Goal: Communication & Community: Answer question/provide support

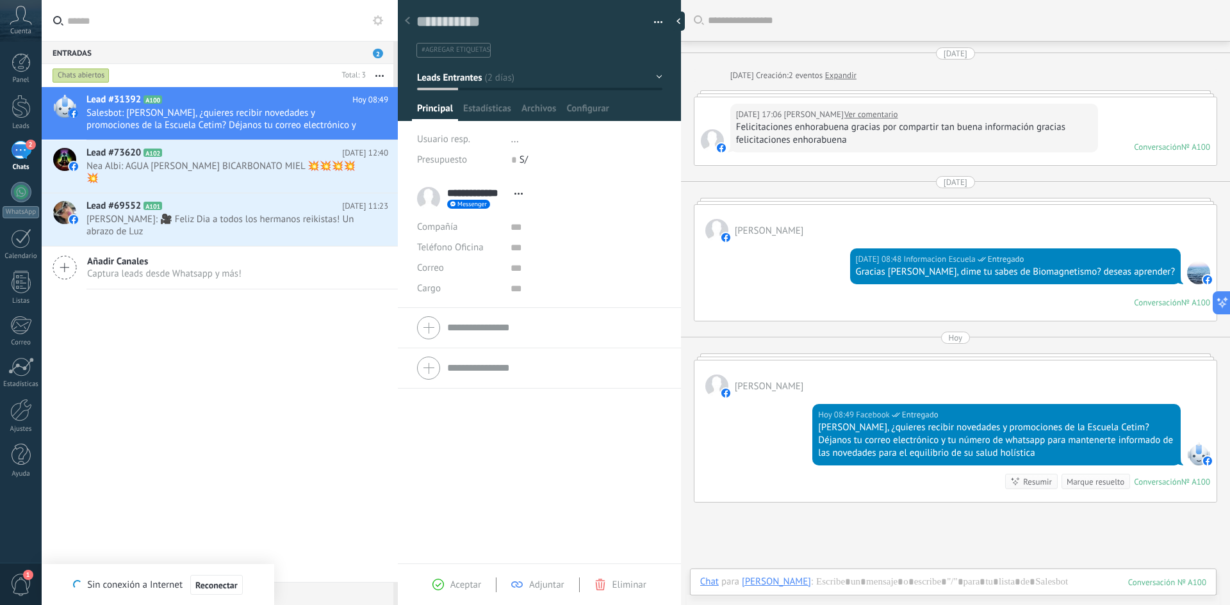
scroll to position [12, 0]
click at [241, 321] on div "Lead #31392 A100 [DATE] 08:49 Salesbot: [PERSON_NAME], ¿quieres recibir novedad…" at bounding box center [220, 334] width 356 height 495
click at [22, 143] on div "2" at bounding box center [21, 150] width 20 height 19
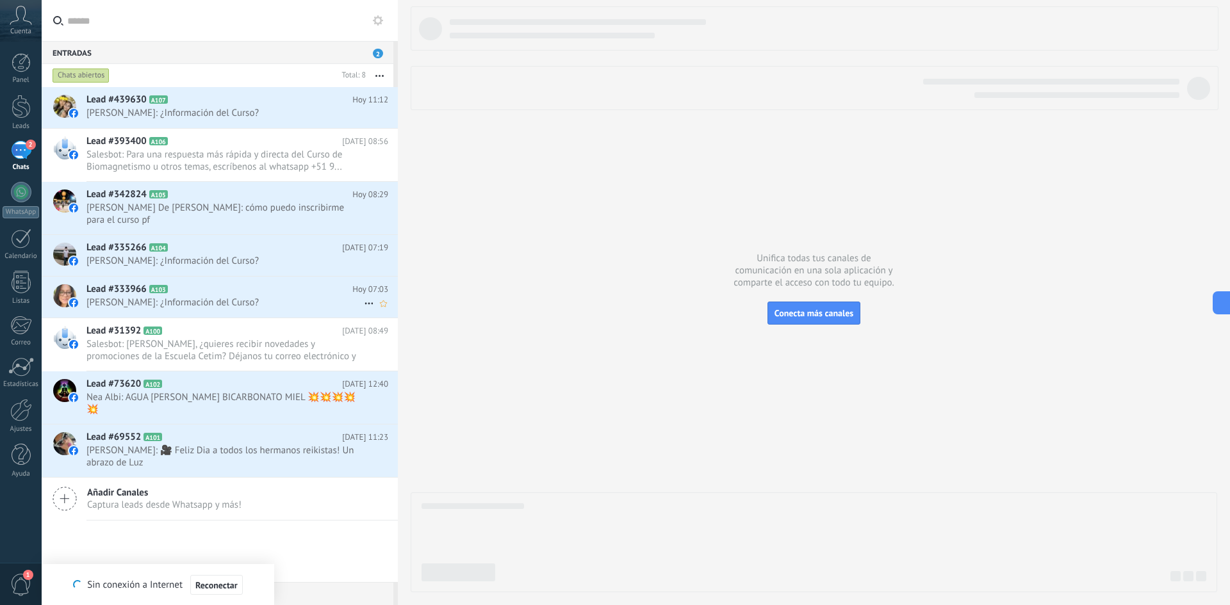
click at [225, 306] on span "[PERSON_NAME]: ¿Información del Curso?" at bounding box center [224, 303] width 277 height 12
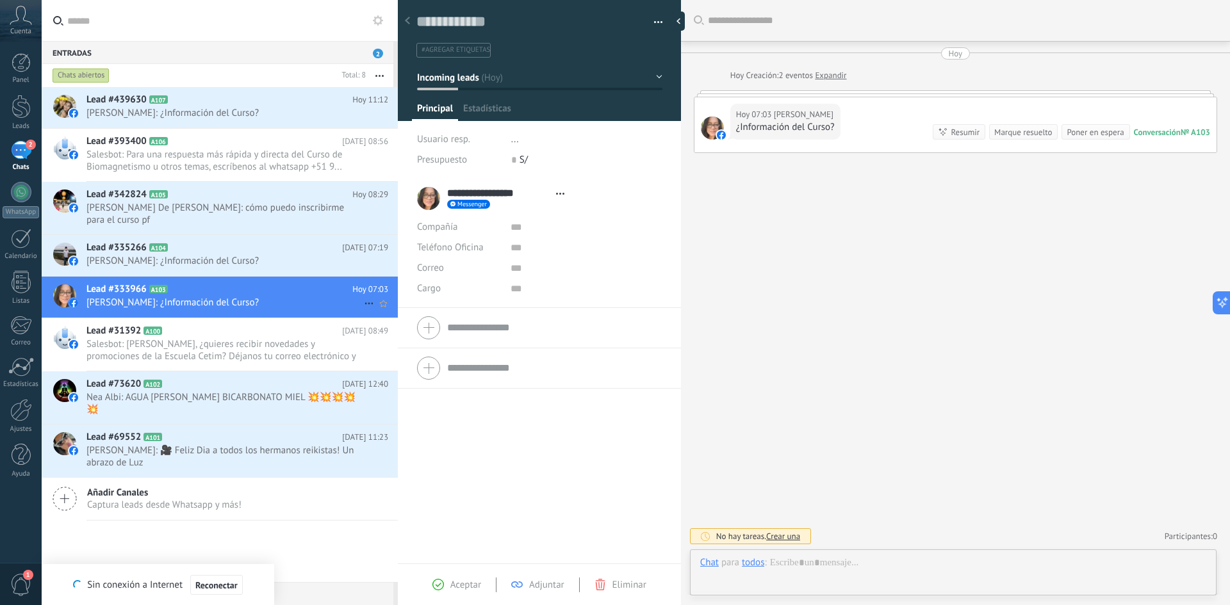
type textarea "**********"
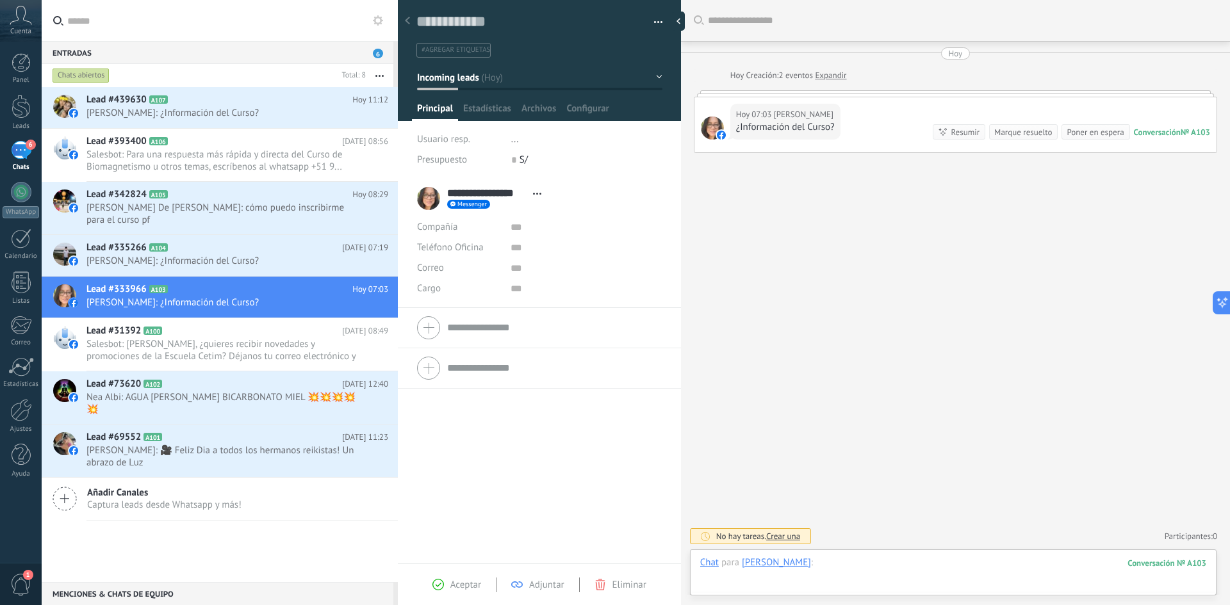
click at [850, 566] on div at bounding box center [953, 576] width 506 height 38
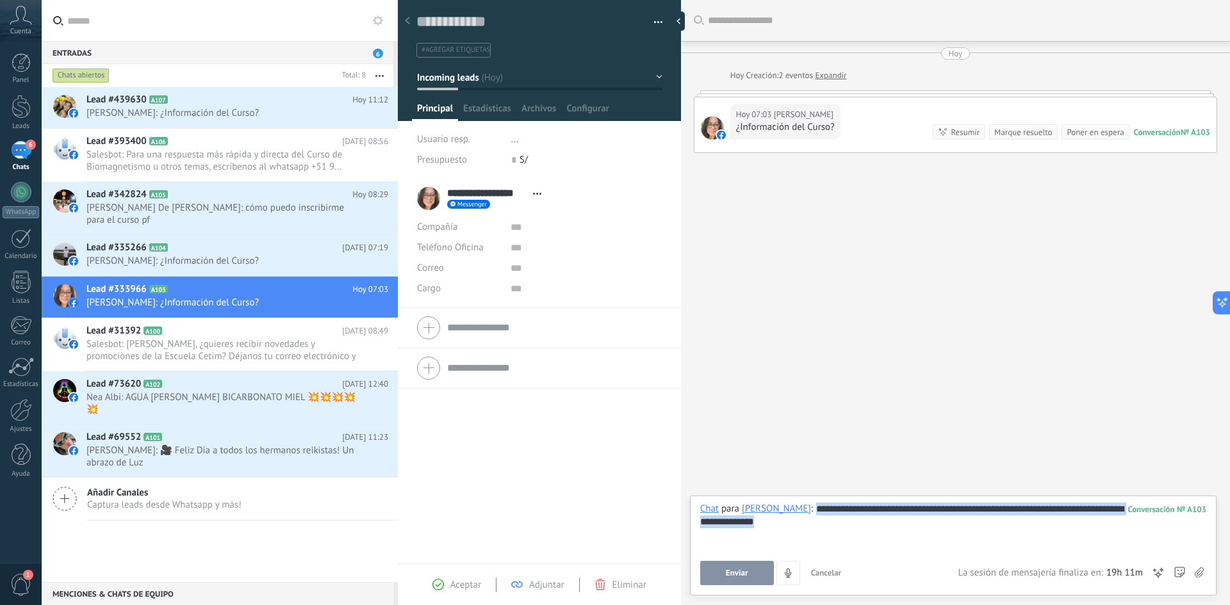
copy div "**********"
click at [739, 571] on span "Enviar" at bounding box center [737, 573] width 22 height 9
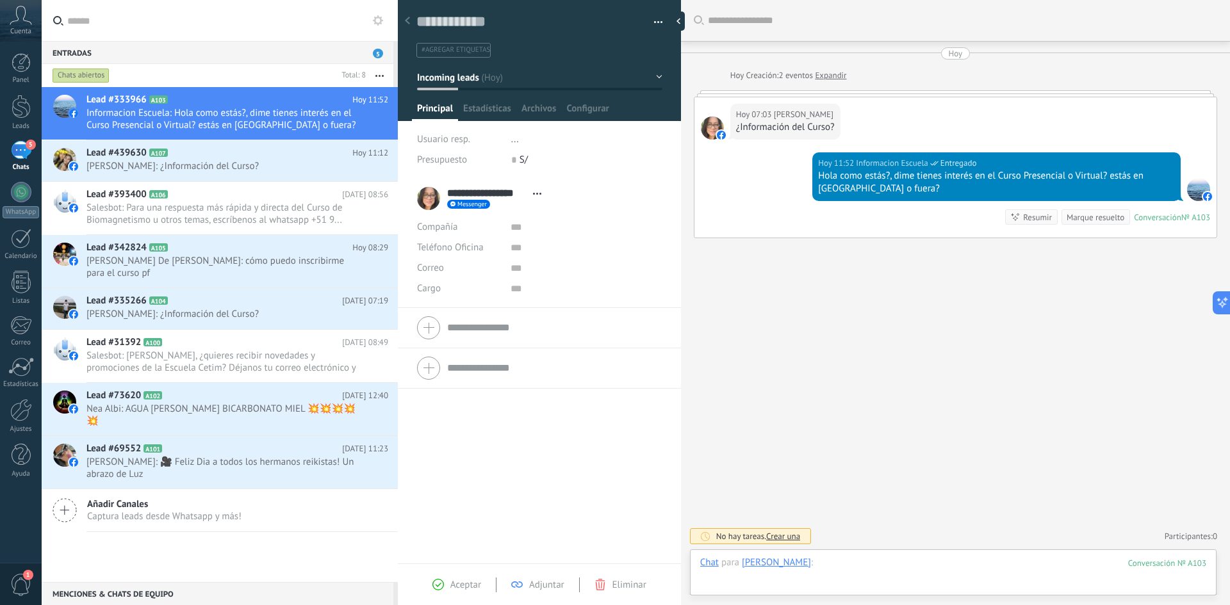
click at [872, 569] on div at bounding box center [953, 576] width 506 height 38
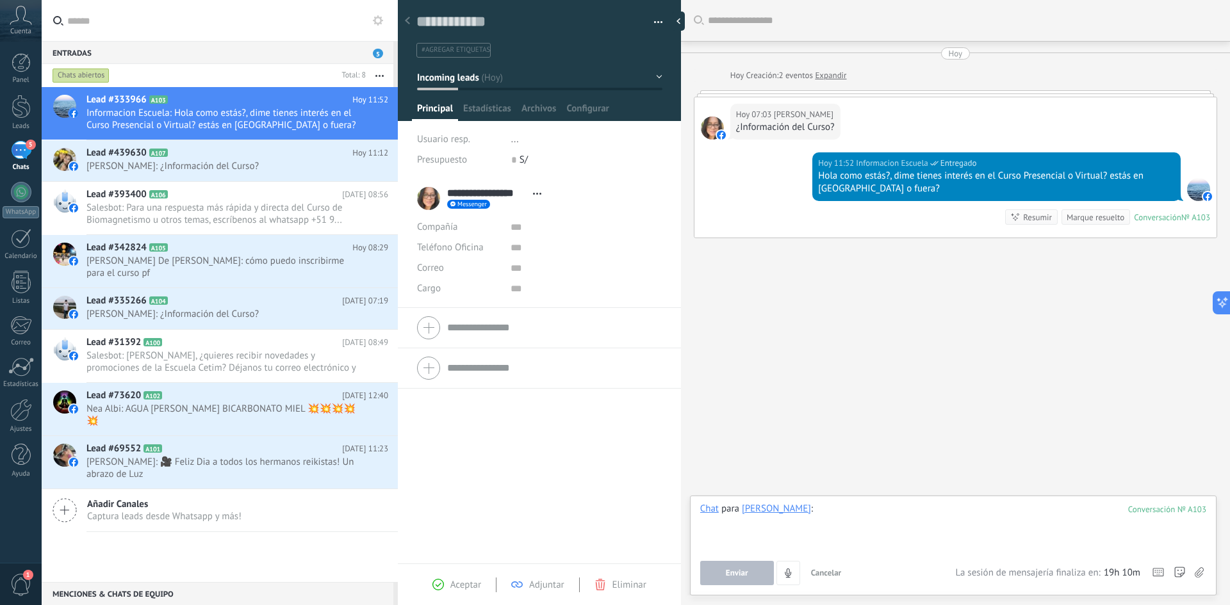
click at [850, 521] on div at bounding box center [953, 527] width 506 height 49
click at [857, 512] on div at bounding box center [953, 527] width 506 height 49
click at [205, 305] on h2 "Lead #335266 A104" at bounding box center [214, 301] width 256 height 13
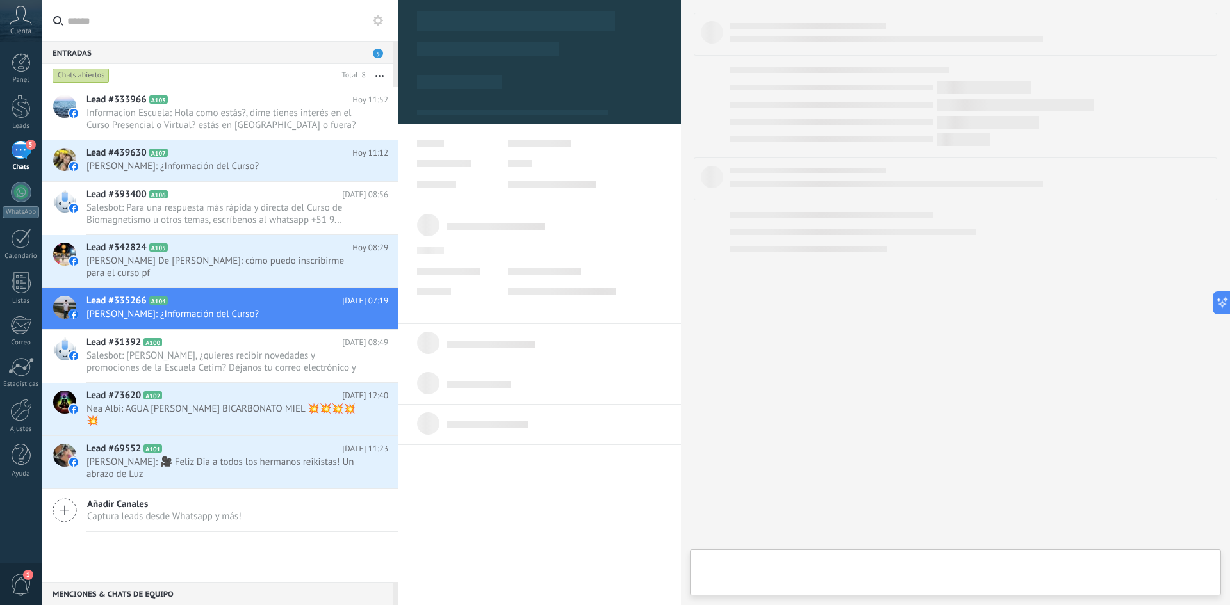
type textarea "**********"
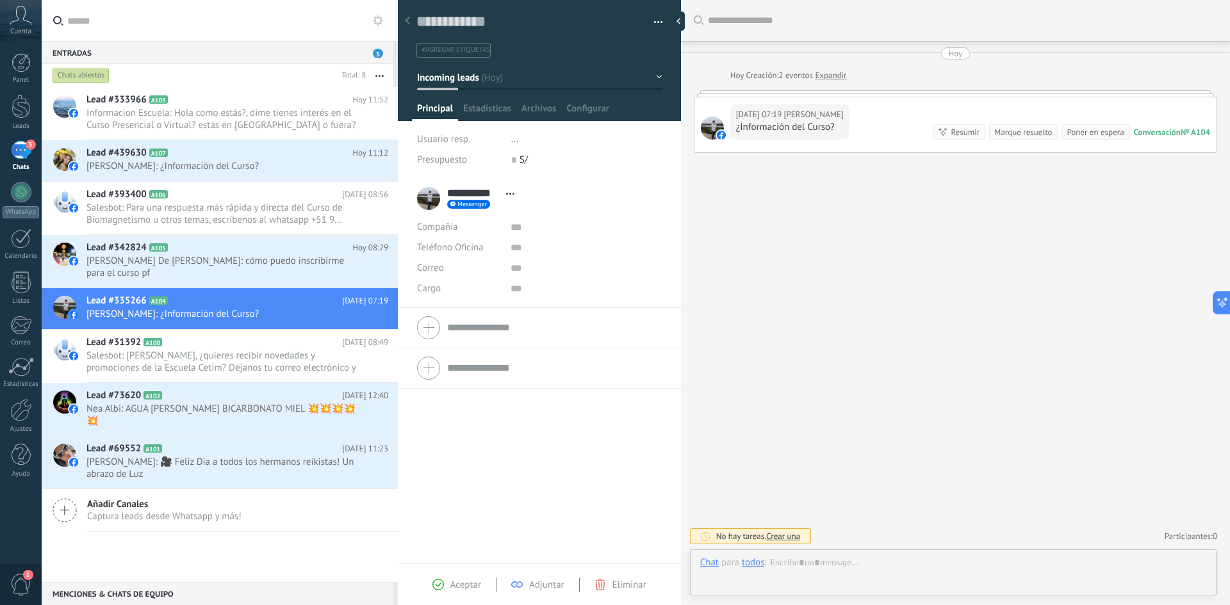
scroll to position [19, 0]
click at [812, 562] on div at bounding box center [953, 576] width 506 height 38
paste div
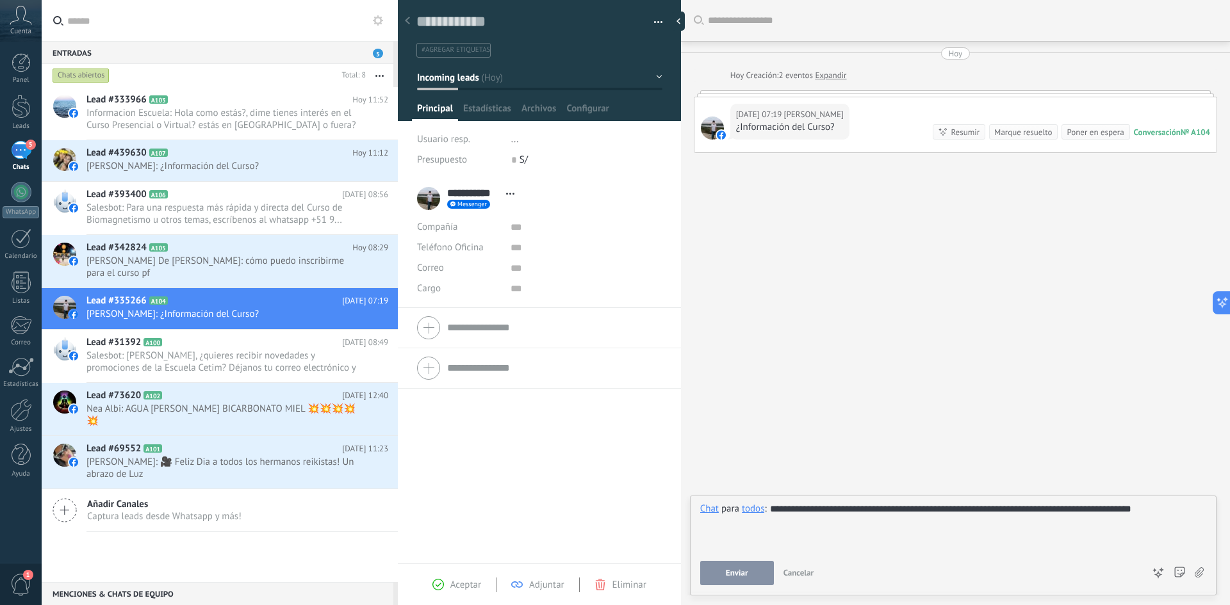
click at [741, 573] on span "Enviar" at bounding box center [737, 573] width 22 height 9
click at [207, 266] on span "[PERSON_NAME] De [PERSON_NAME]: cómo puedo inscribirme para el curso pf" at bounding box center [224, 267] width 277 height 24
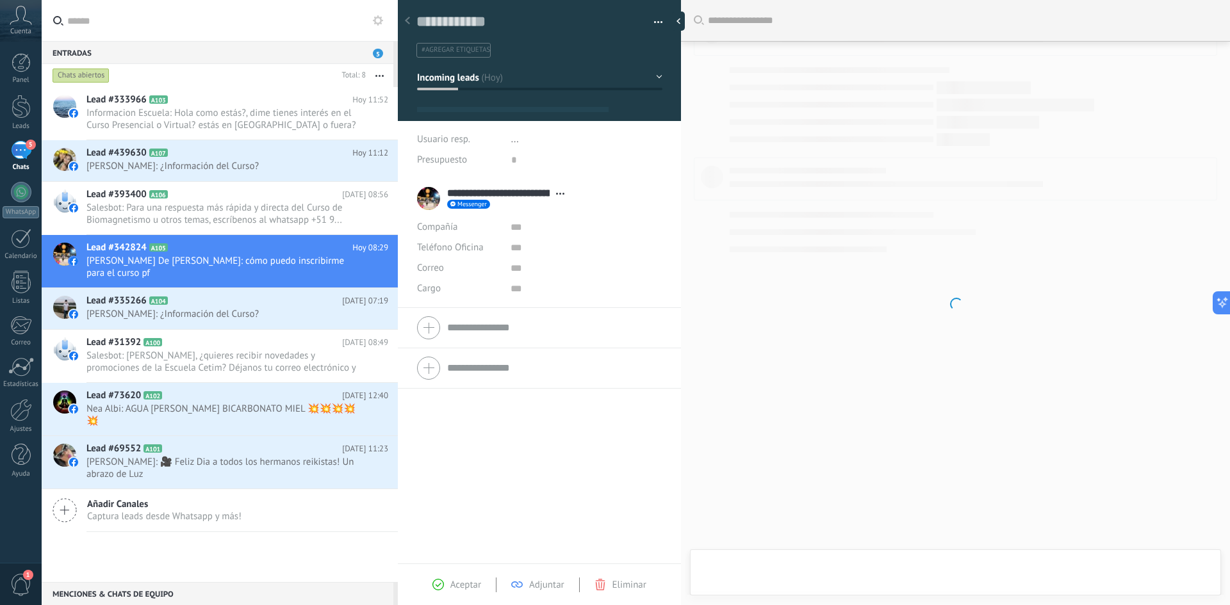
click at [735, 561] on div at bounding box center [955, 302] width 549 height 605
type textarea "**********"
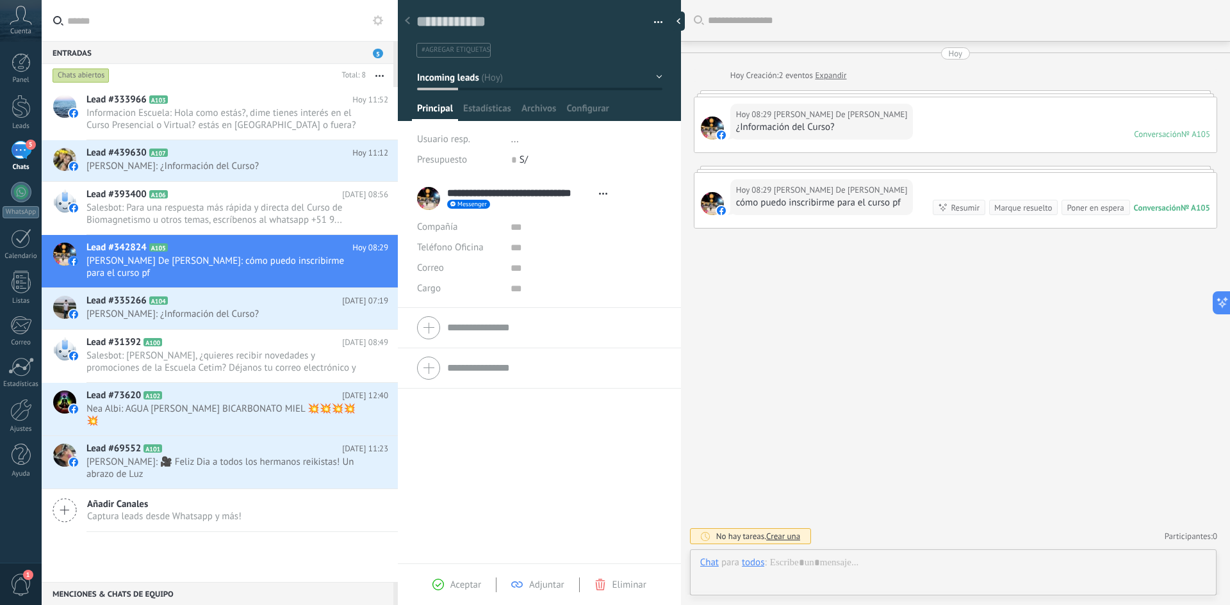
scroll to position [19, 0]
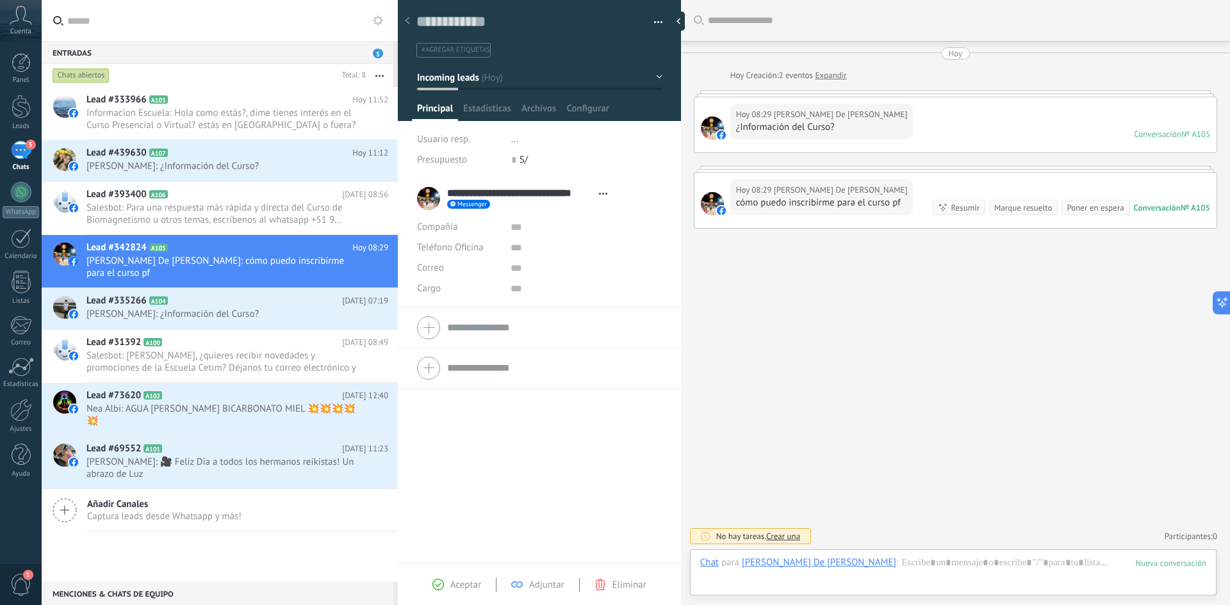
click at [773, 563] on div "[PERSON_NAME] De [PERSON_NAME]" at bounding box center [819, 563] width 154 height 12
click at [833, 567] on div at bounding box center [953, 576] width 506 height 38
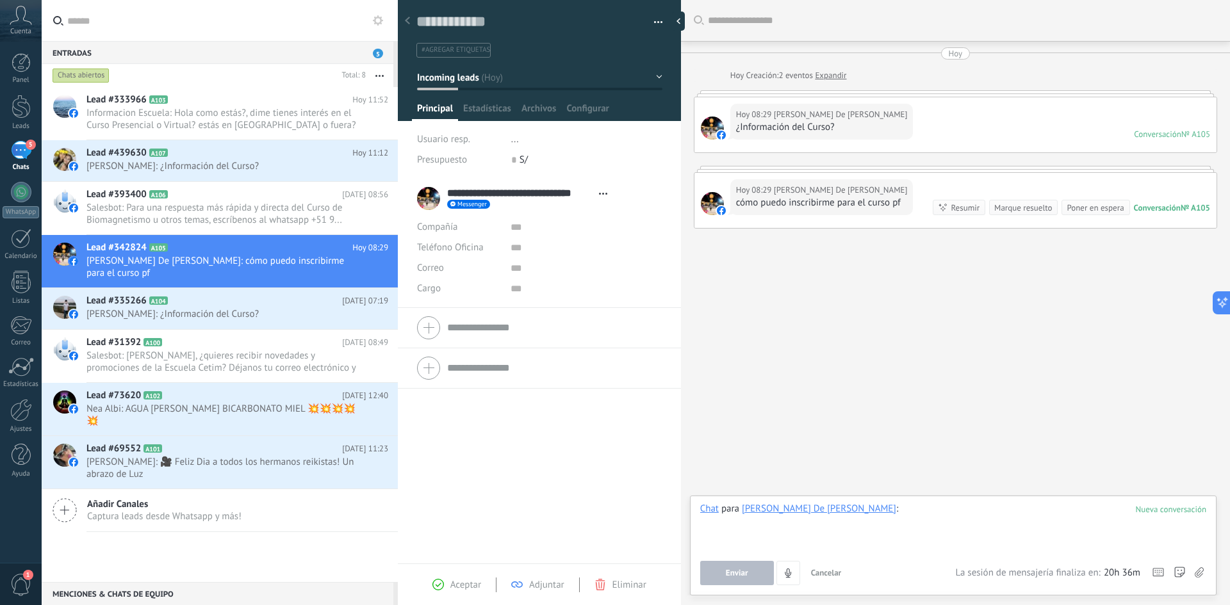
drag, startPoint x: 901, startPoint y: 532, endPoint x: 944, endPoint y: 516, distance: 46.6
click at [944, 516] on div at bounding box center [953, 527] width 506 height 49
click at [753, 562] on button "Enviar" at bounding box center [737, 573] width 74 height 24
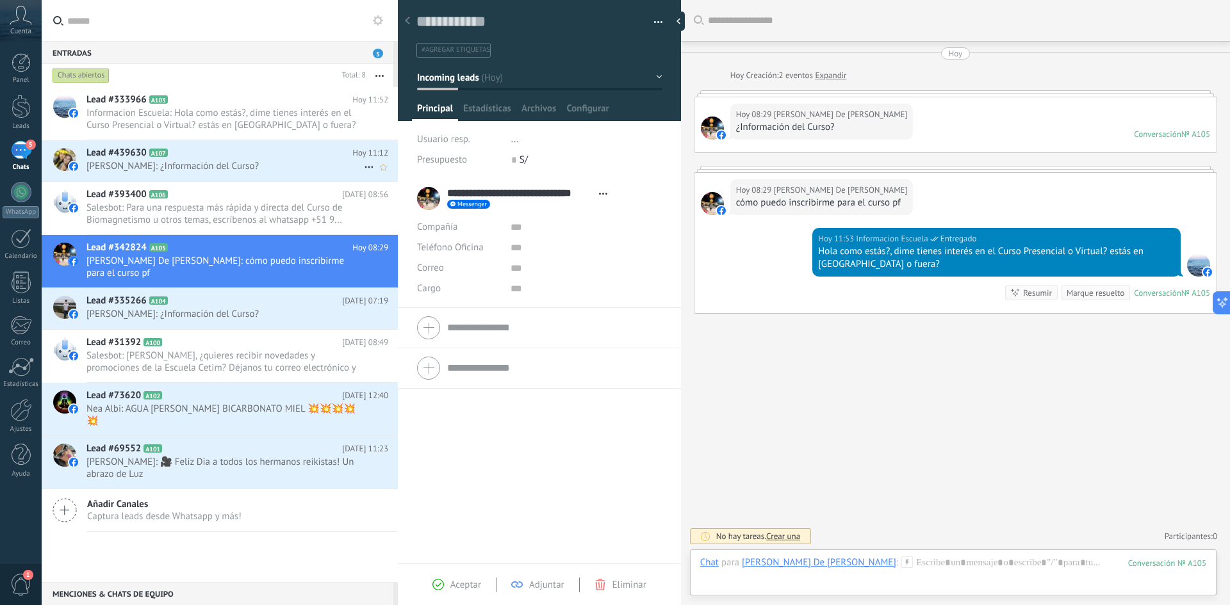
click at [172, 160] on span "[PERSON_NAME]: ¿Información del Curso?" at bounding box center [224, 166] width 277 height 12
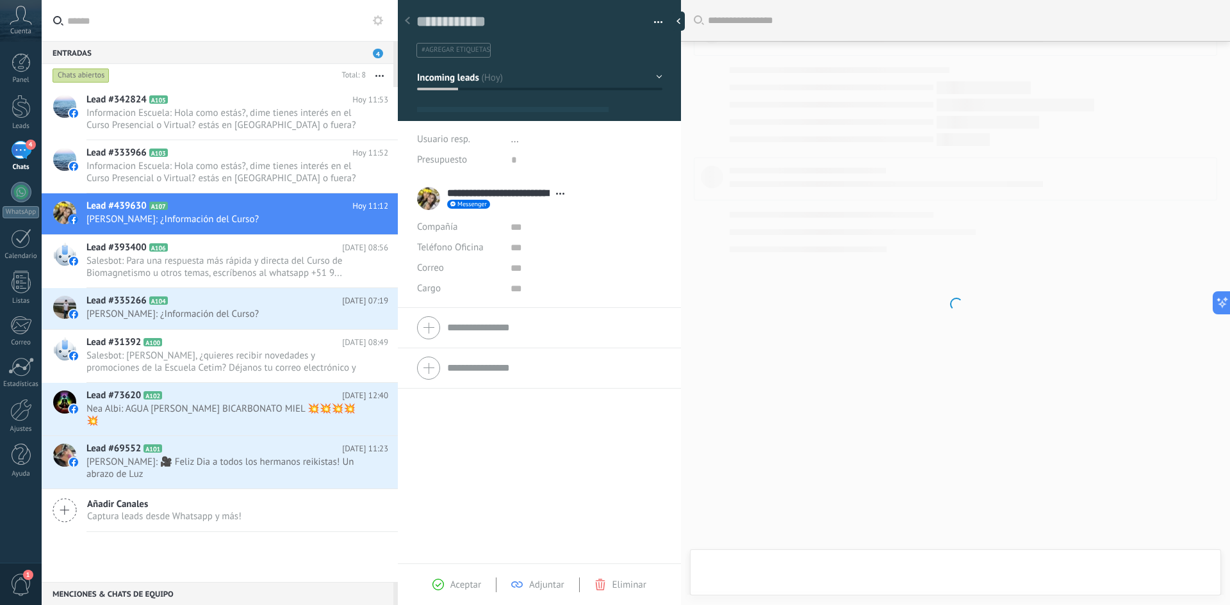
type textarea "**********"
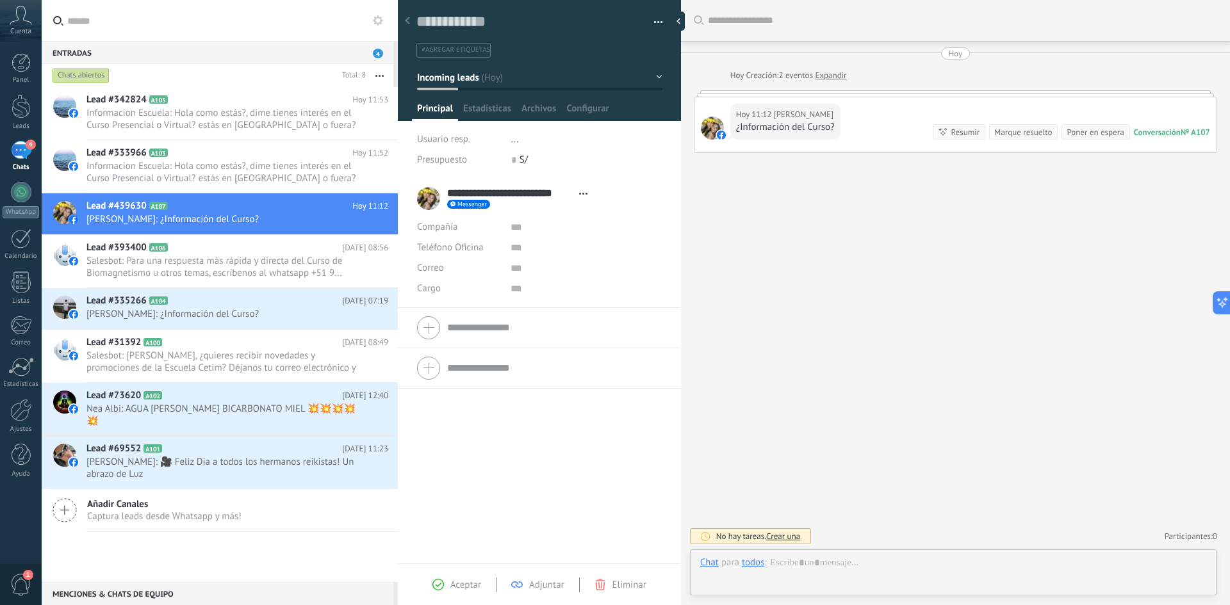
scroll to position [19, 0]
click at [835, 568] on div at bounding box center [953, 576] width 506 height 38
paste div
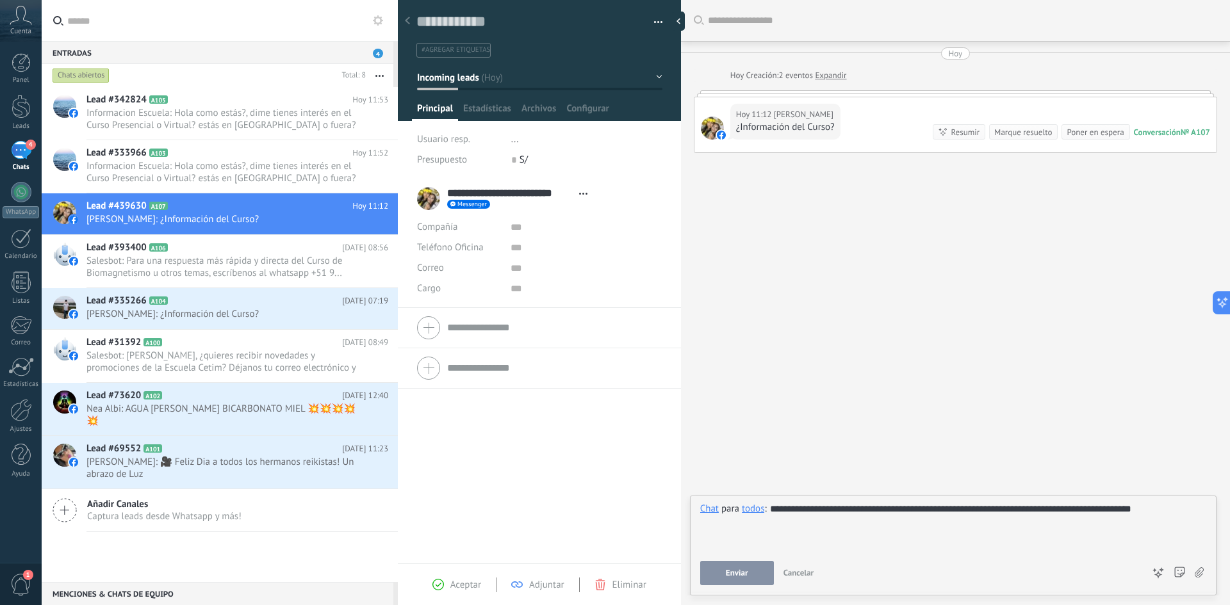
click at [724, 572] on button "Enviar" at bounding box center [737, 573] width 74 height 24
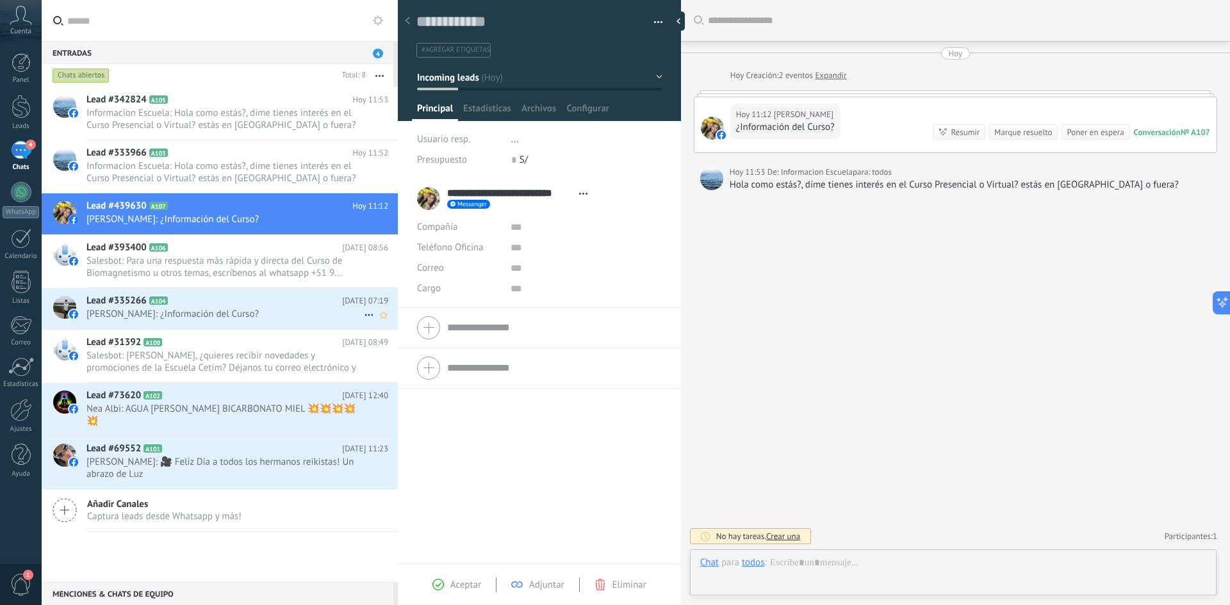
click at [190, 316] on span "[PERSON_NAME]: ¿Información del Curso?" at bounding box center [224, 314] width 277 height 12
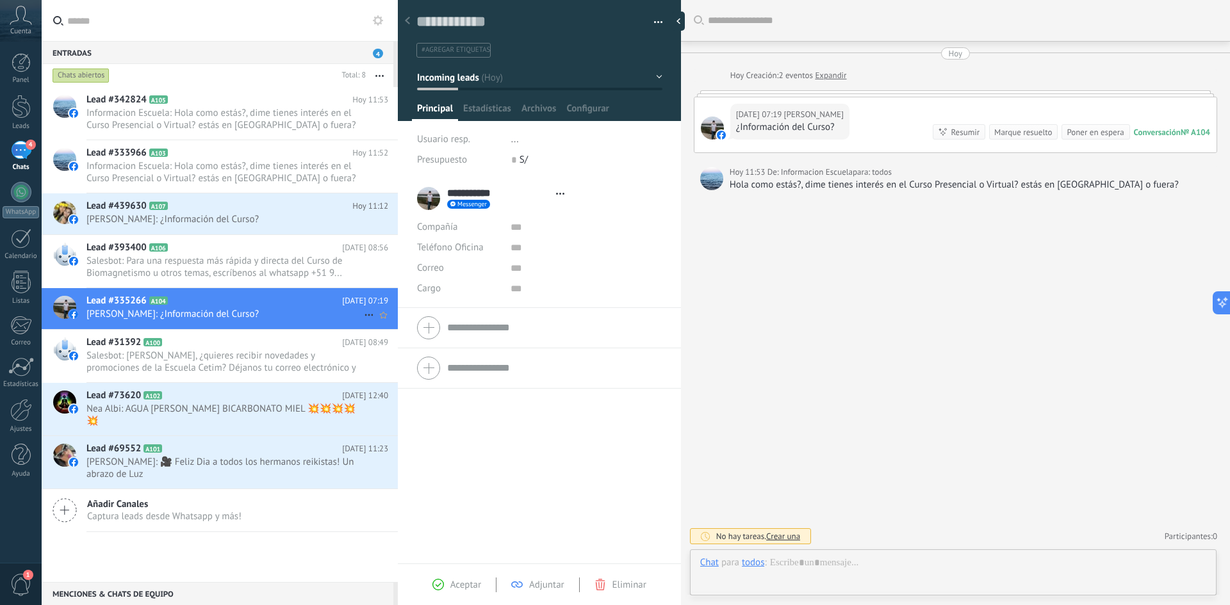
type textarea "**********"
click at [837, 564] on div at bounding box center [953, 576] width 506 height 38
drag, startPoint x: 837, startPoint y: 564, endPoint x: 818, endPoint y: 543, distance: 29.0
click at [818, 543] on div "Chat para todos : Enviar Cancelar Rastrear clics en links ? Reducir links largo…" at bounding box center [953, 544] width 506 height 83
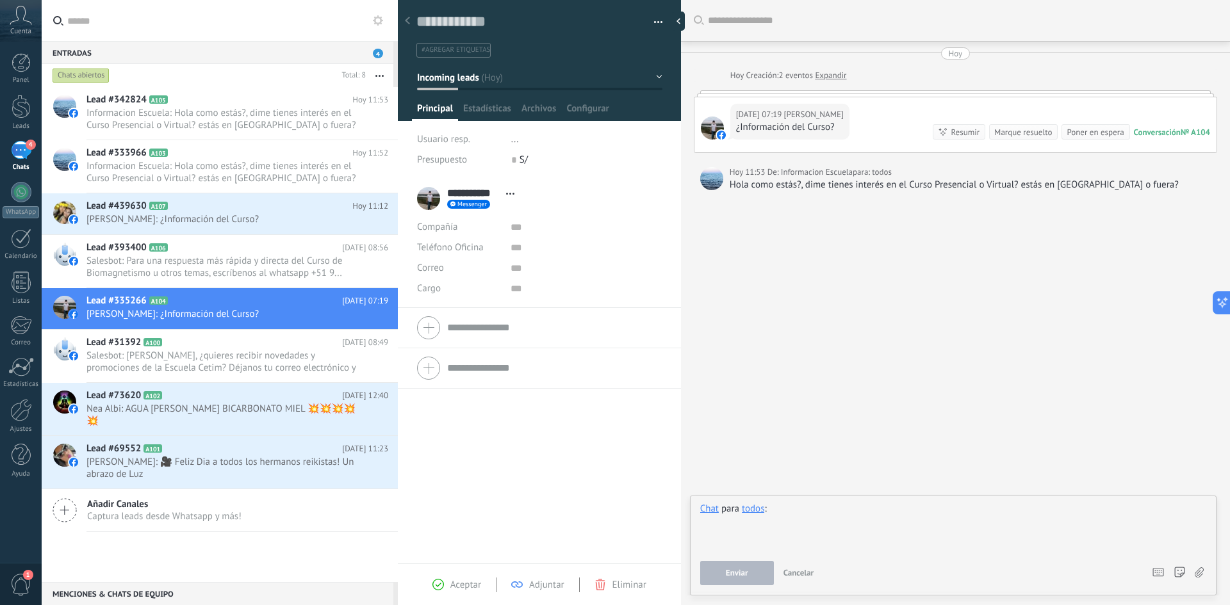
click at [834, 513] on div at bounding box center [953, 527] width 506 height 49
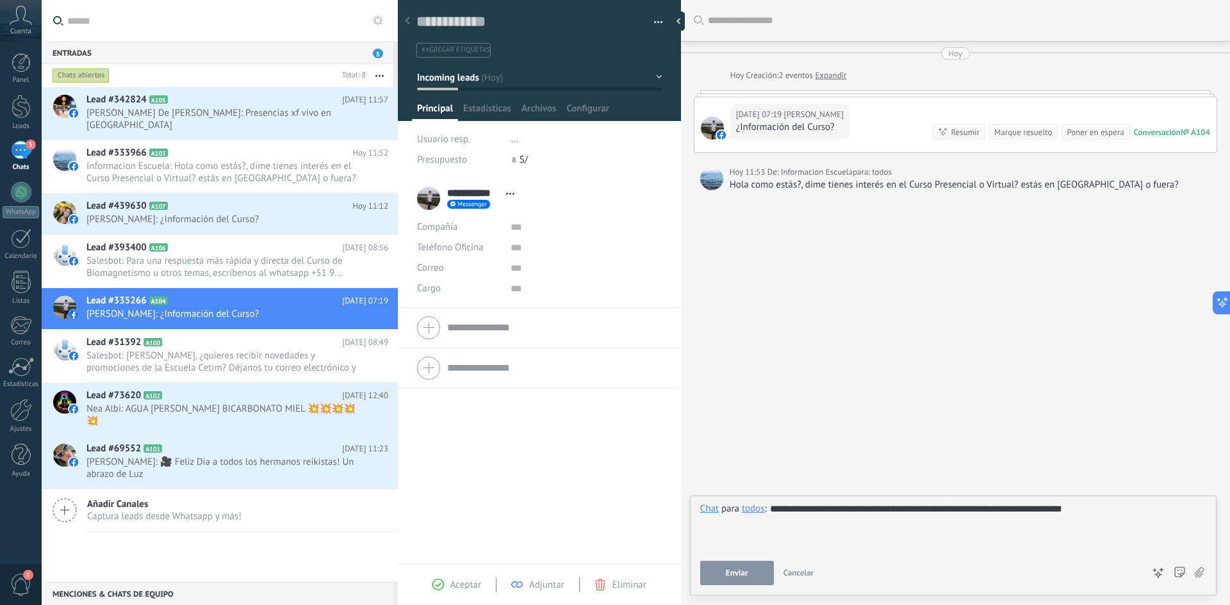
click at [958, 512] on div "**********" at bounding box center [953, 527] width 506 height 49
copy div "**********"
click at [743, 567] on button "Enviar" at bounding box center [737, 573] width 74 height 24
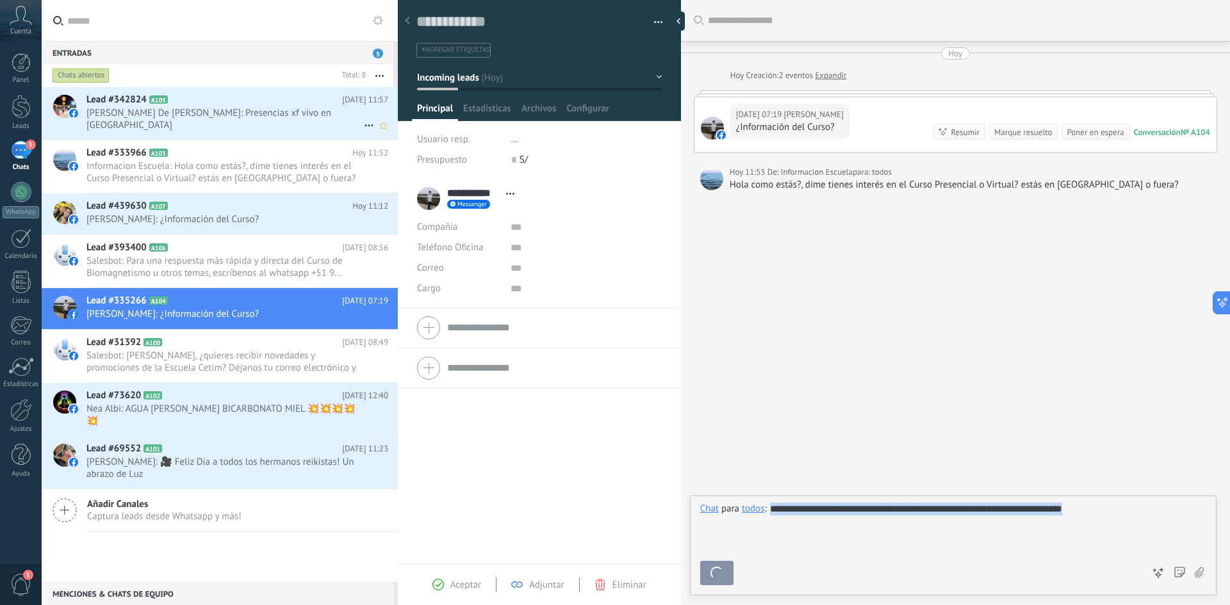
click at [239, 112] on span "[PERSON_NAME] De [PERSON_NAME]: Presencias xf vivo en [GEOGRAPHIC_DATA]" at bounding box center [224, 119] width 277 height 24
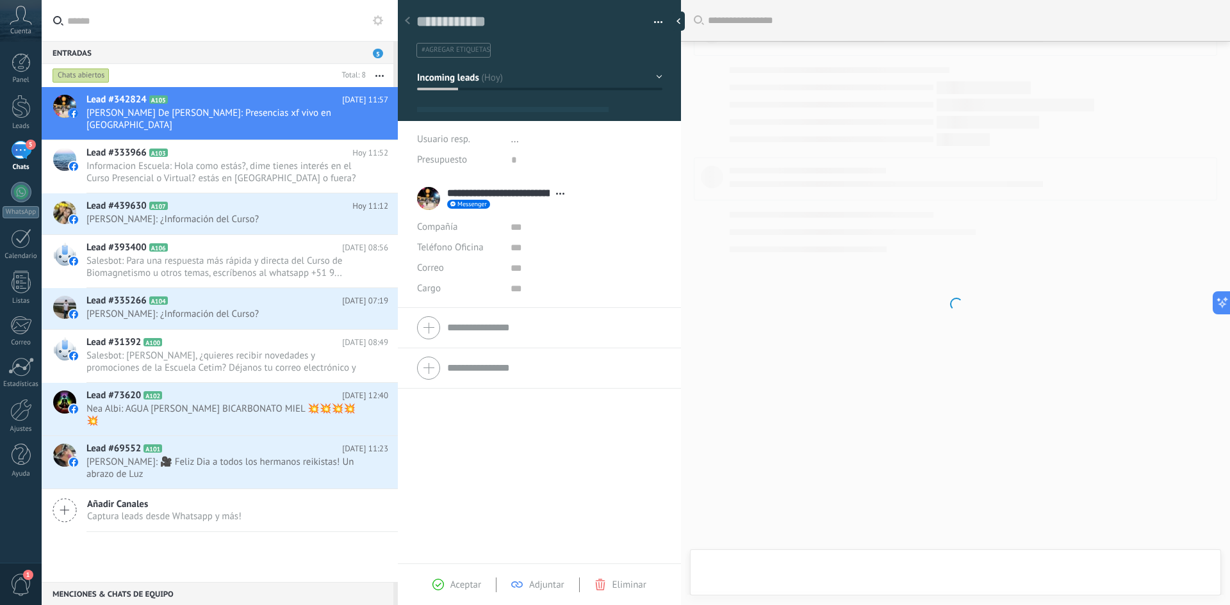
click at [790, 568] on div at bounding box center [955, 302] width 549 height 605
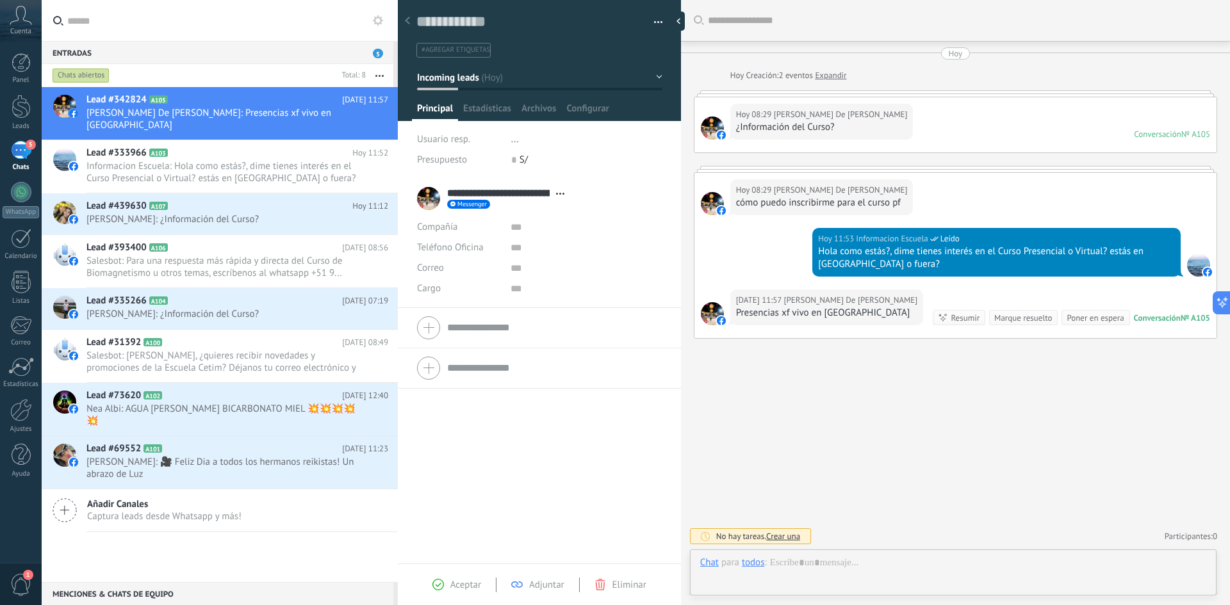
type textarea "**********"
click at [808, 563] on div at bounding box center [953, 576] width 506 height 38
paste div
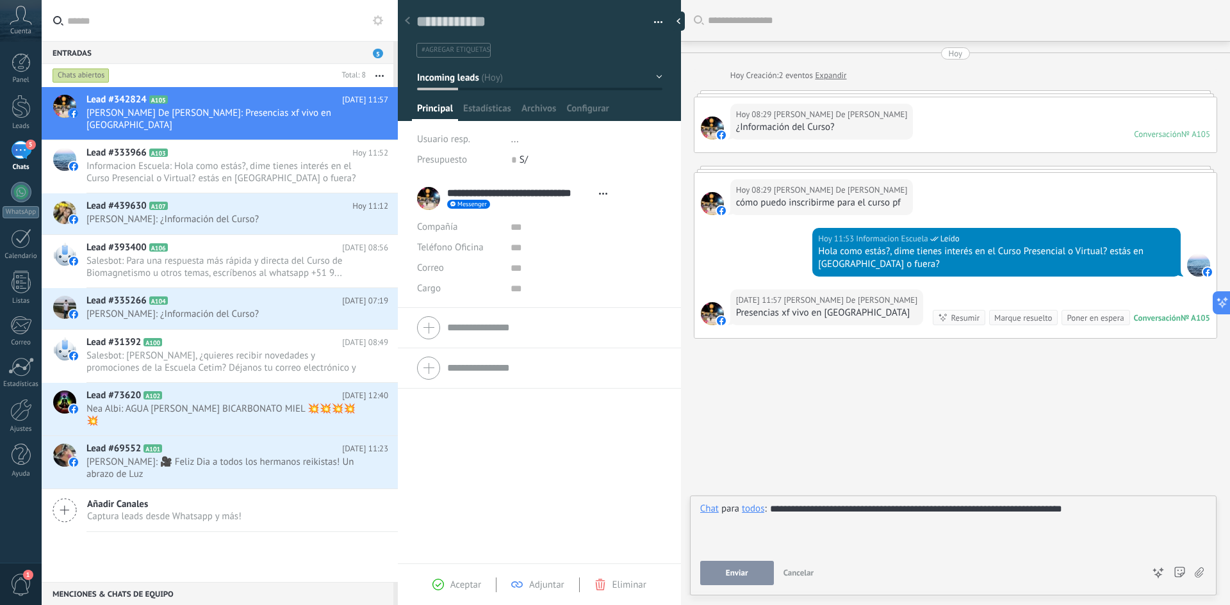
click at [748, 576] on span "Enviar" at bounding box center [737, 573] width 22 height 9
click at [216, 308] on span "[PERSON_NAME]: ¿Información del Curso?" at bounding box center [224, 314] width 277 height 12
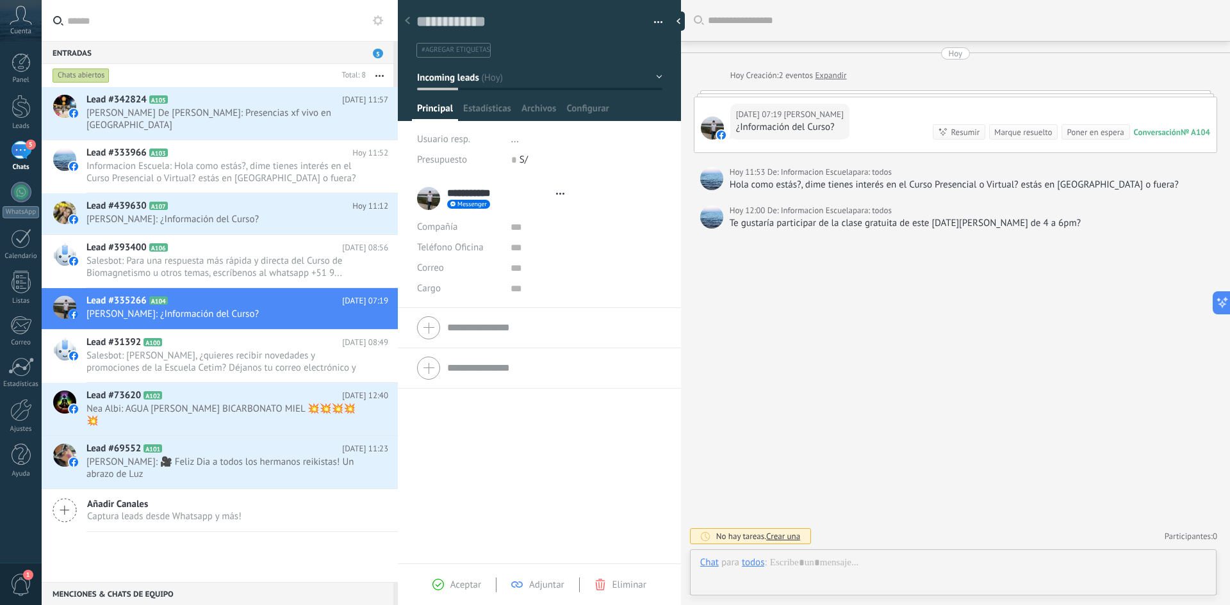
scroll to position [19, 0]
click at [219, 264] on span "Salesbot: Para una respuesta más rápida y directa del Curso de Biomagnetismo u …" at bounding box center [224, 267] width 277 height 24
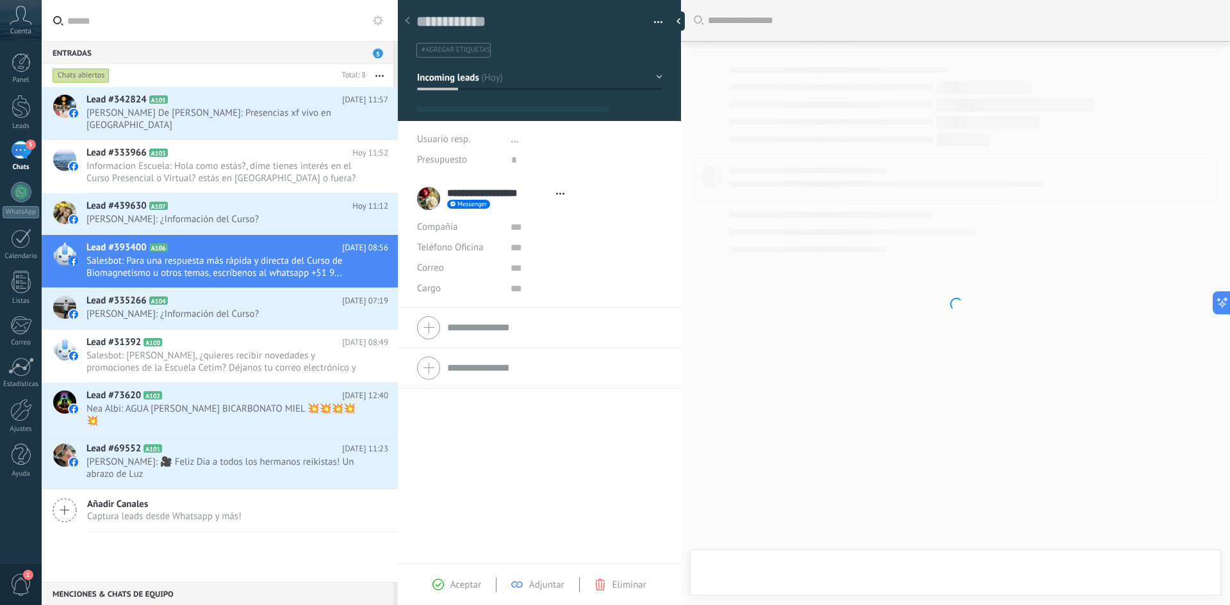
click at [755, 569] on div at bounding box center [955, 302] width 549 height 605
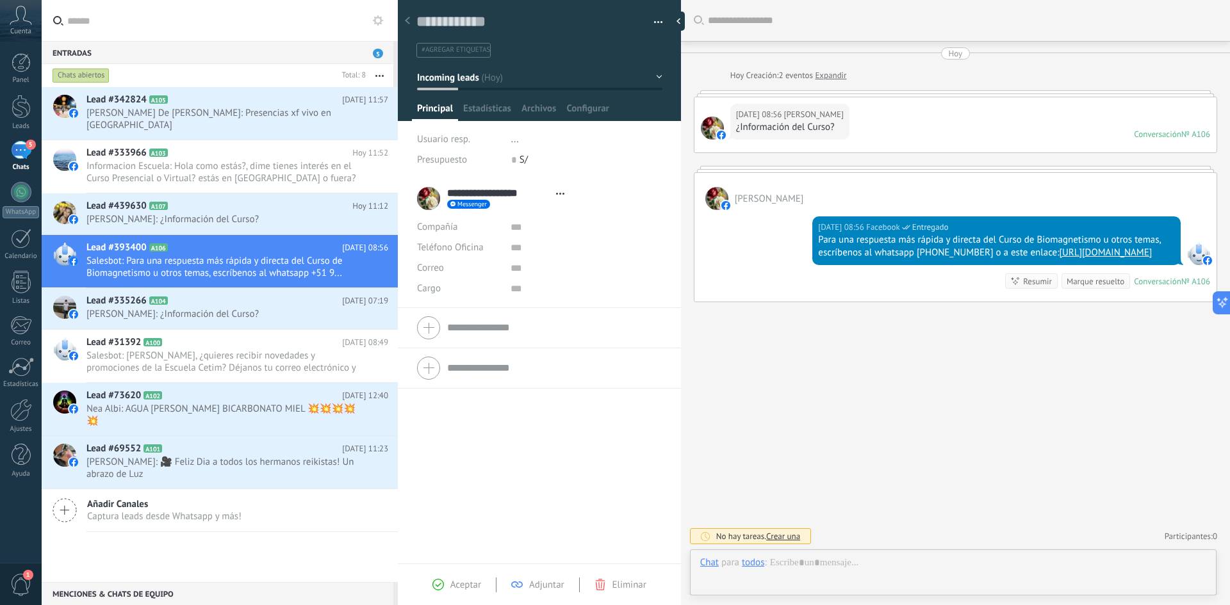
type textarea "**********"
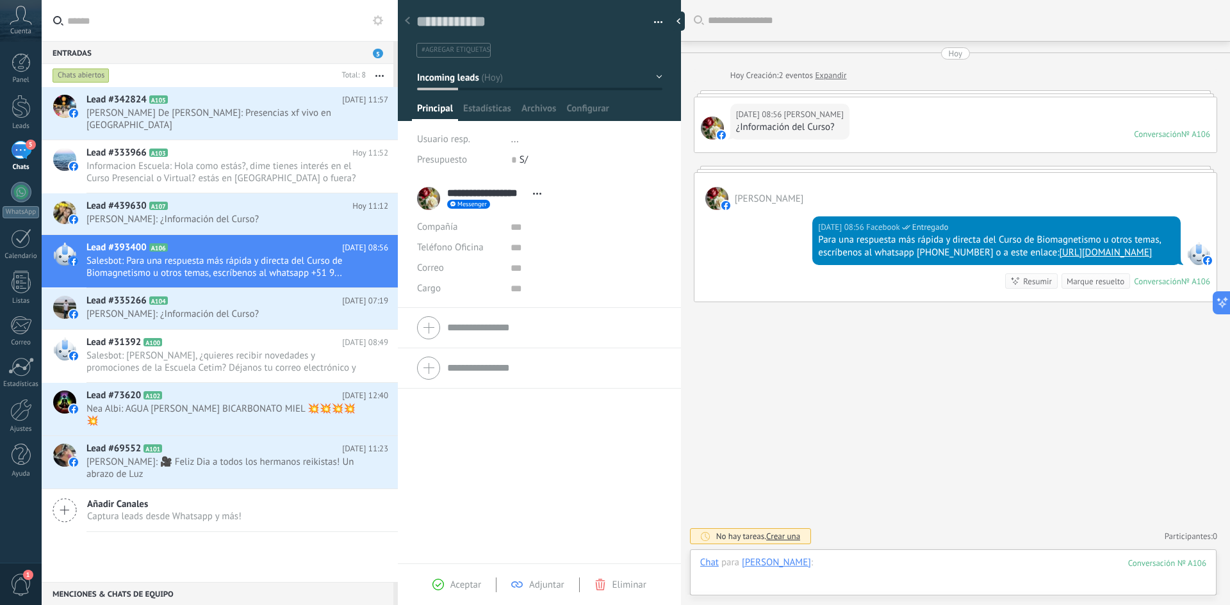
click at [849, 566] on div at bounding box center [953, 576] width 506 height 38
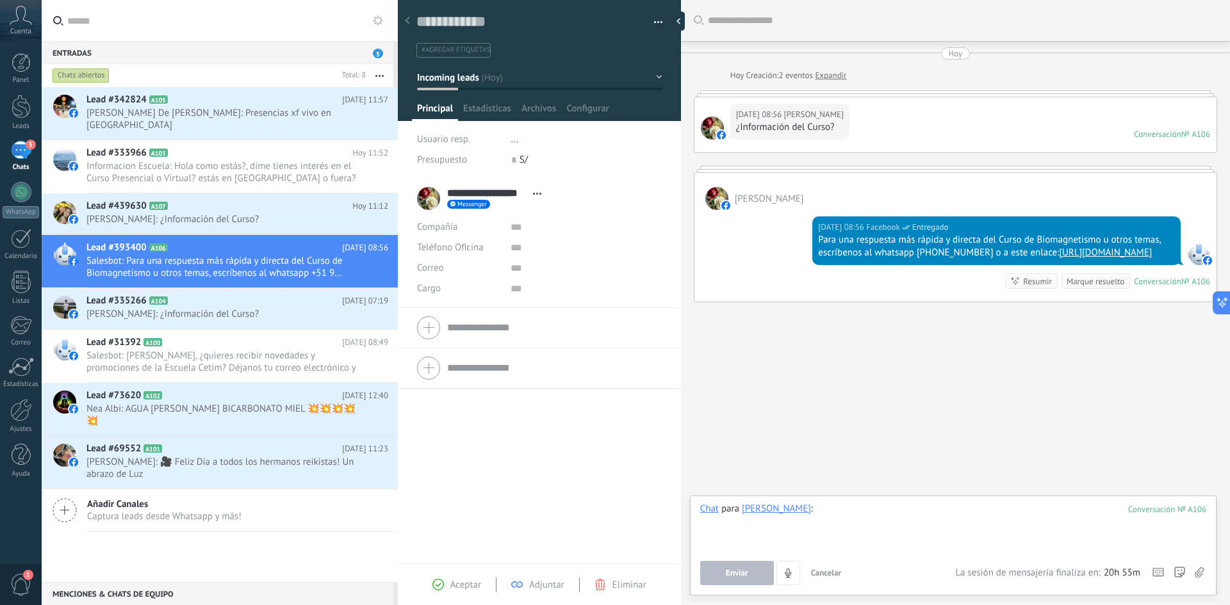
paste div
click at [741, 571] on span "Enviar" at bounding box center [737, 573] width 22 height 9
click at [226, 213] on span "[PERSON_NAME]: ¿Información del Curso?" at bounding box center [224, 219] width 277 height 12
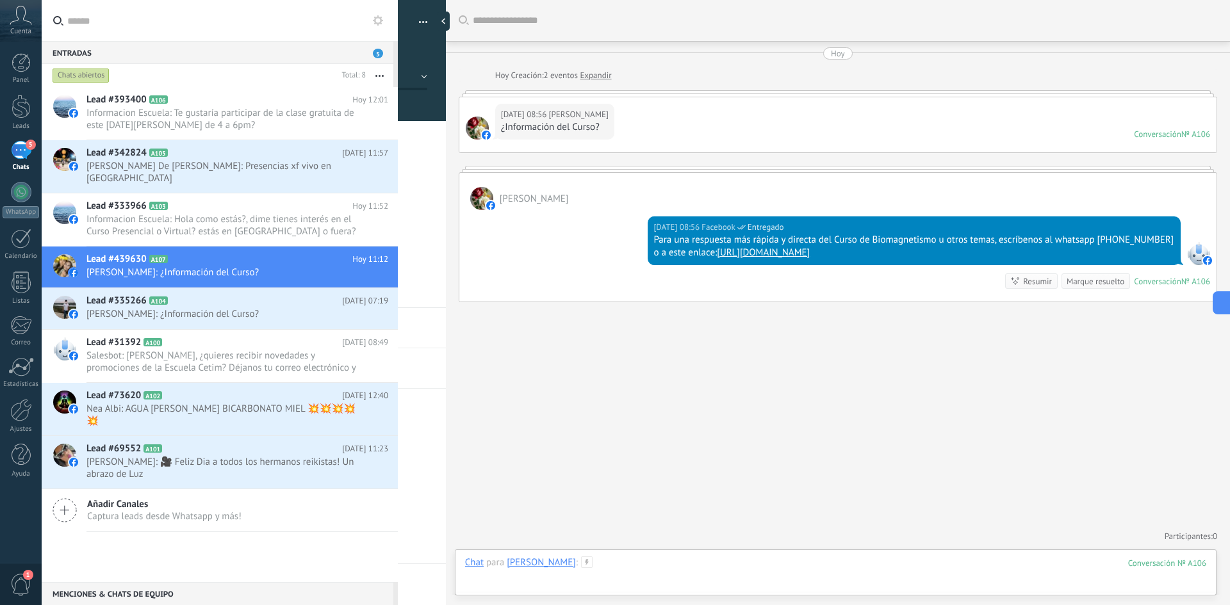
click at [751, 562] on div at bounding box center [835, 576] width 741 height 38
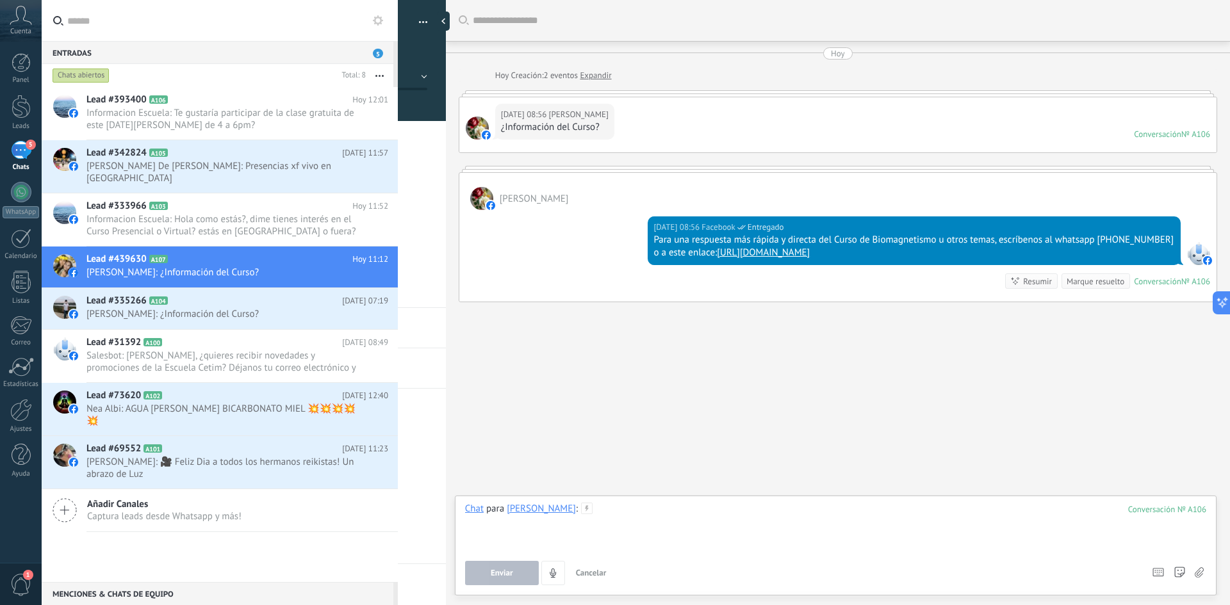
paste div
click at [498, 566] on button "Enviar" at bounding box center [502, 573] width 74 height 24
click at [254, 168] on span "[PERSON_NAME] De [PERSON_NAME]: Presencias xf vivo en [GEOGRAPHIC_DATA]" at bounding box center [224, 172] width 277 height 24
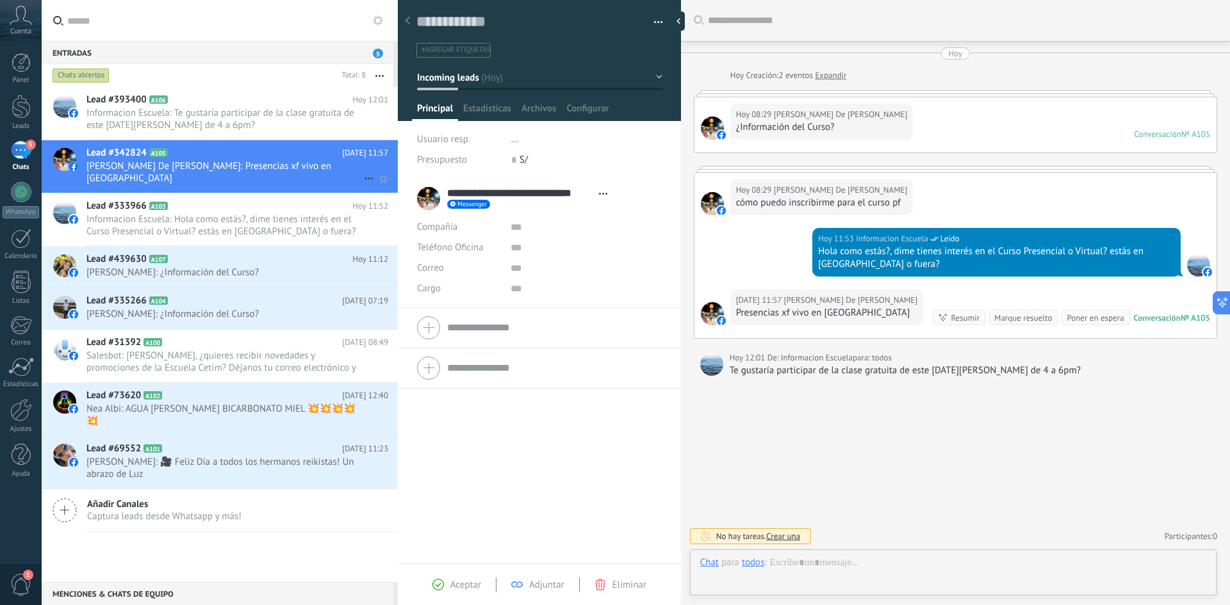
scroll to position [19, 0]
click at [240, 220] on span "Informacion Escuela: Hola como estás?, dime tienes interés en el Curso Presenci…" at bounding box center [224, 225] width 277 height 24
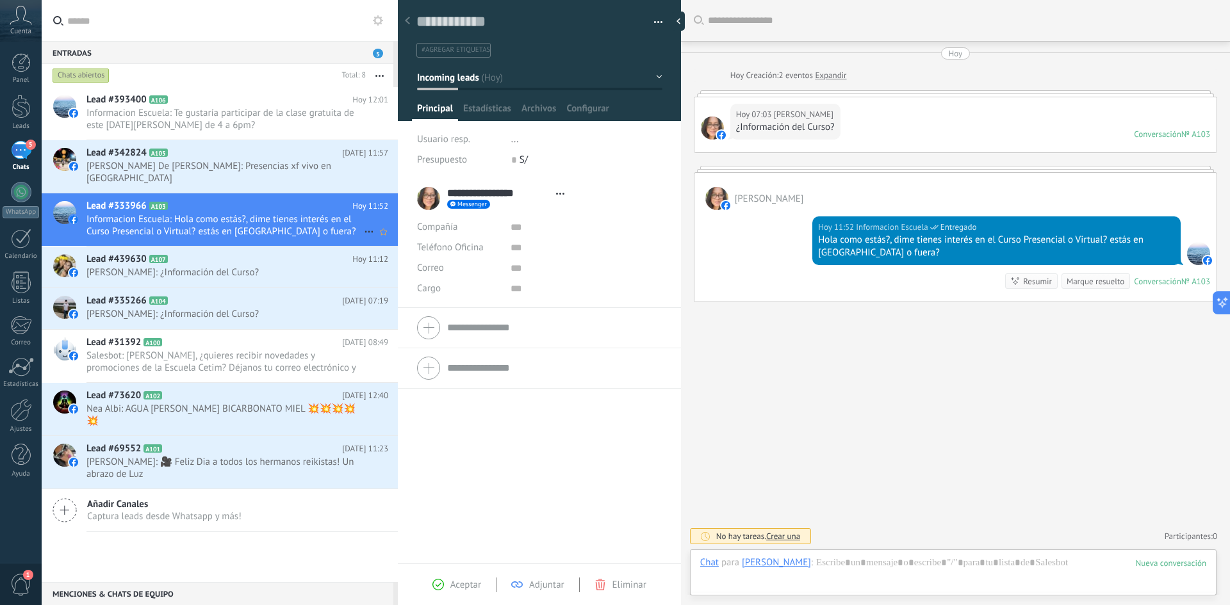
type textarea "**********"
click at [880, 564] on div at bounding box center [953, 576] width 506 height 38
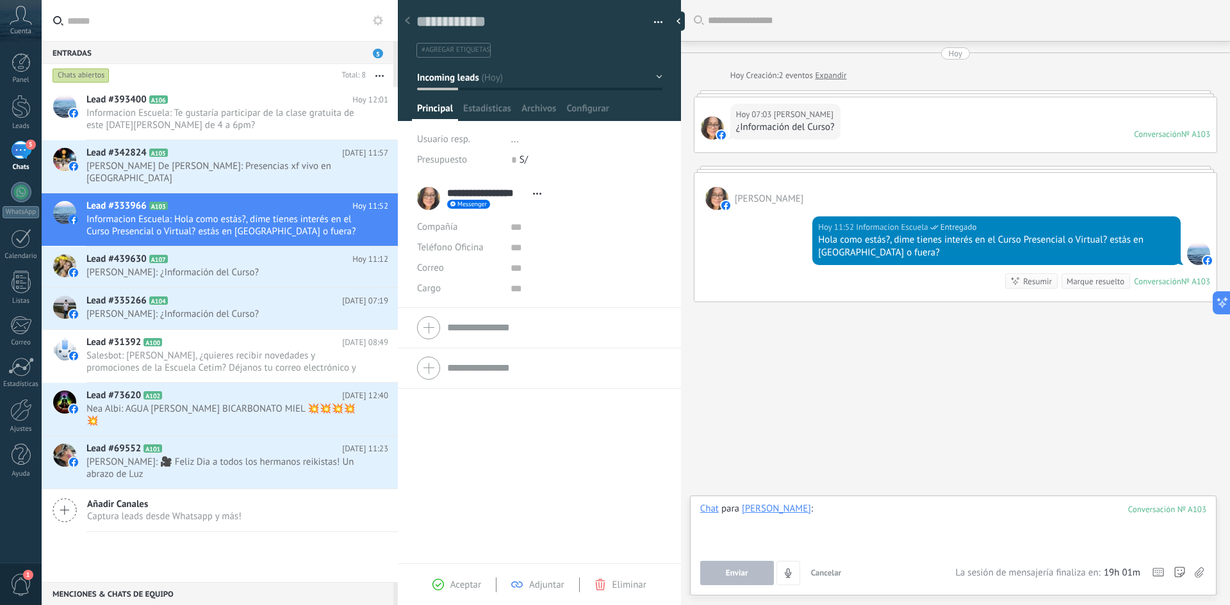
paste div
click at [733, 575] on span "Enviar" at bounding box center [737, 573] width 22 height 9
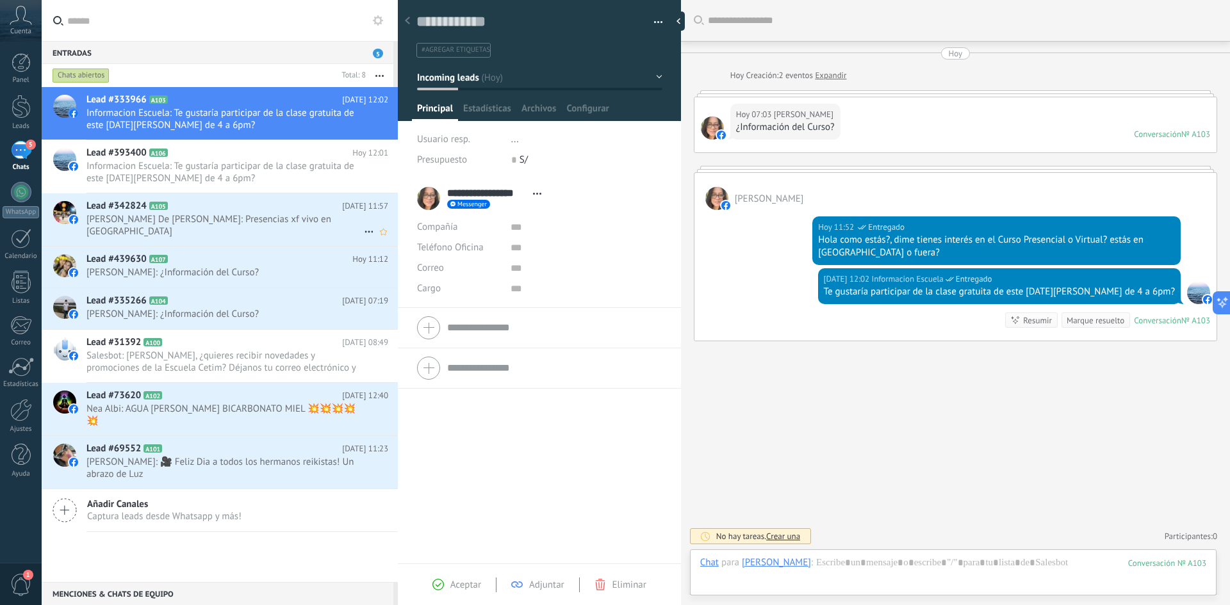
click at [177, 215] on span "[PERSON_NAME] De [PERSON_NAME]: Presencias xf vivo en [GEOGRAPHIC_DATA]" at bounding box center [224, 225] width 277 height 24
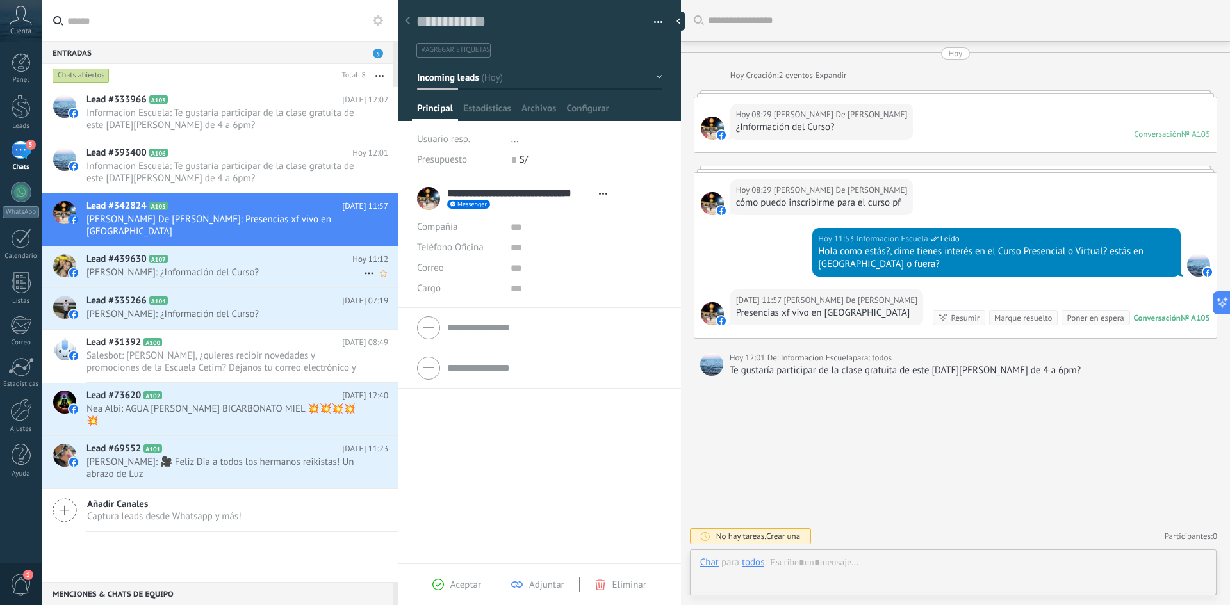
scroll to position [19, 0]
click at [186, 266] on span "[PERSON_NAME]: ¿Información del Curso?" at bounding box center [224, 272] width 277 height 12
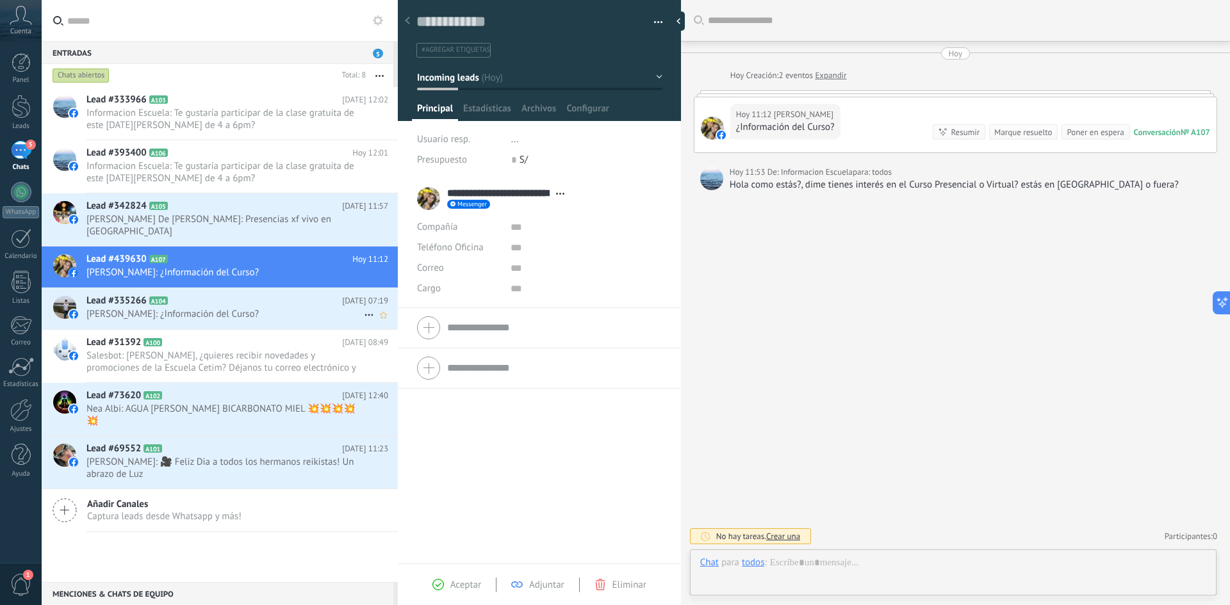
scroll to position [19, 0]
click at [185, 308] on span "[PERSON_NAME]: ¿Información del Curso?" at bounding box center [224, 314] width 277 height 12
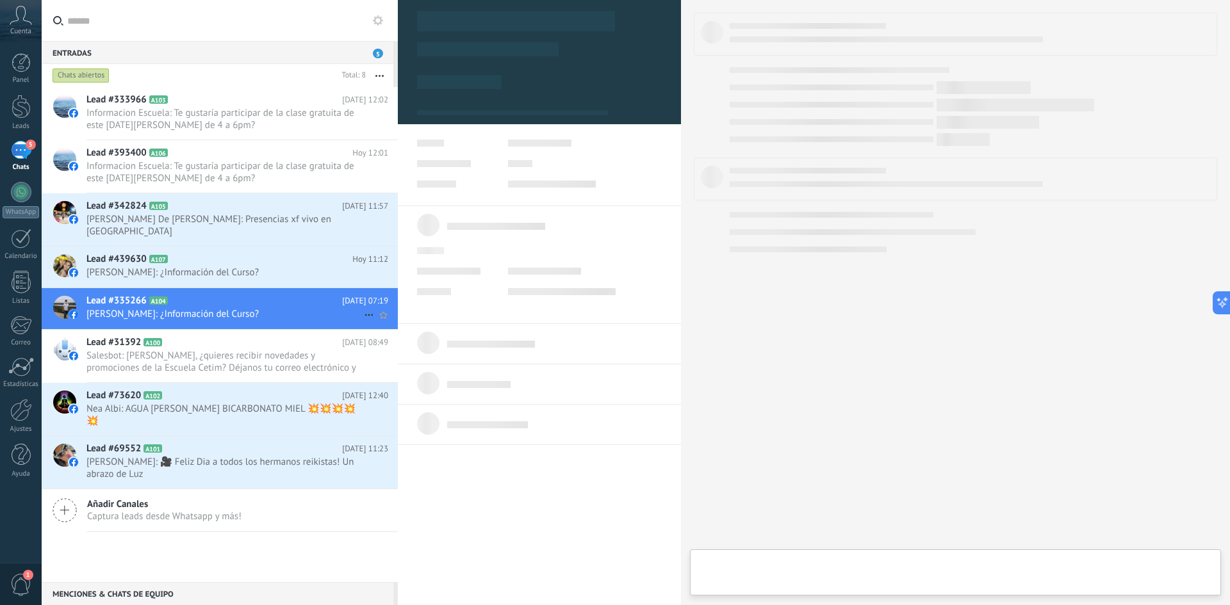
type textarea "**********"
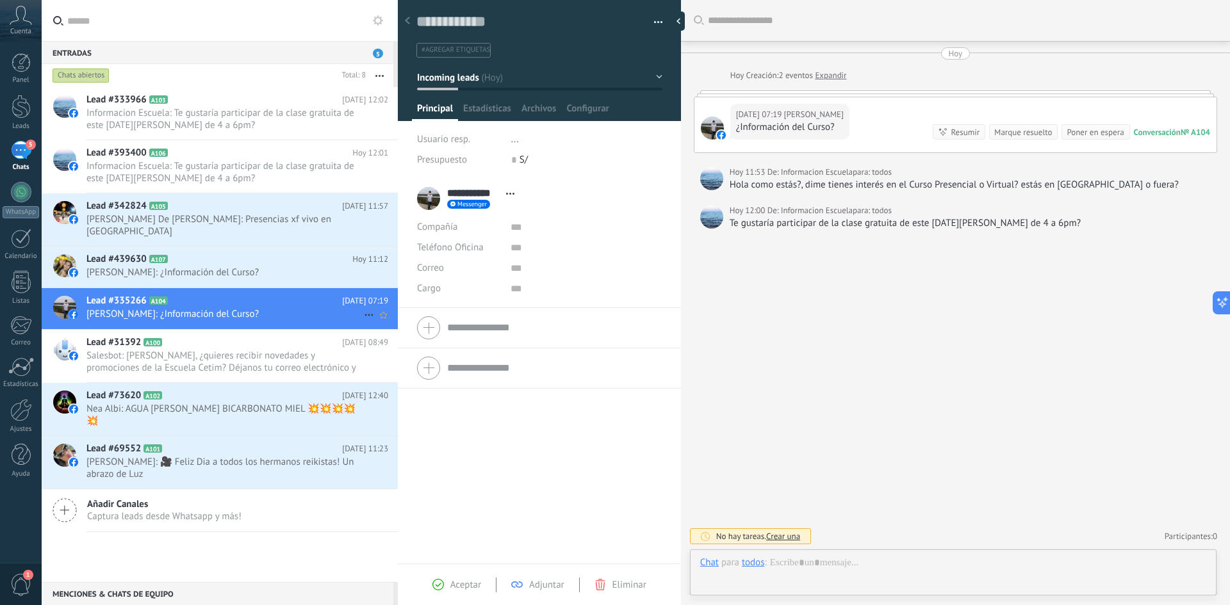
scroll to position [19, 0]
click at [850, 569] on div at bounding box center [953, 576] width 506 height 38
click at [850, 569] on div "Enviar Cancelar Rastrear clics en links ? Reducir links largos y rastrear clics…" at bounding box center [920, 573] width 440 height 24
click at [853, 517] on div at bounding box center [953, 527] width 506 height 49
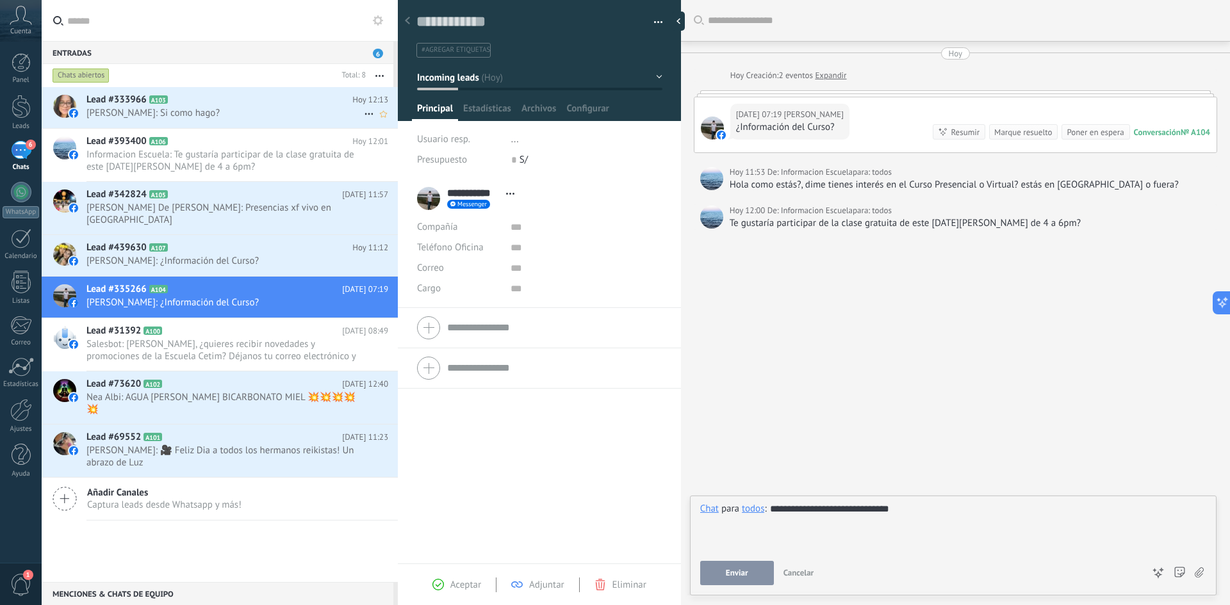
click at [211, 108] on span "[PERSON_NAME]: Si como hago?" at bounding box center [224, 113] width 277 height 12
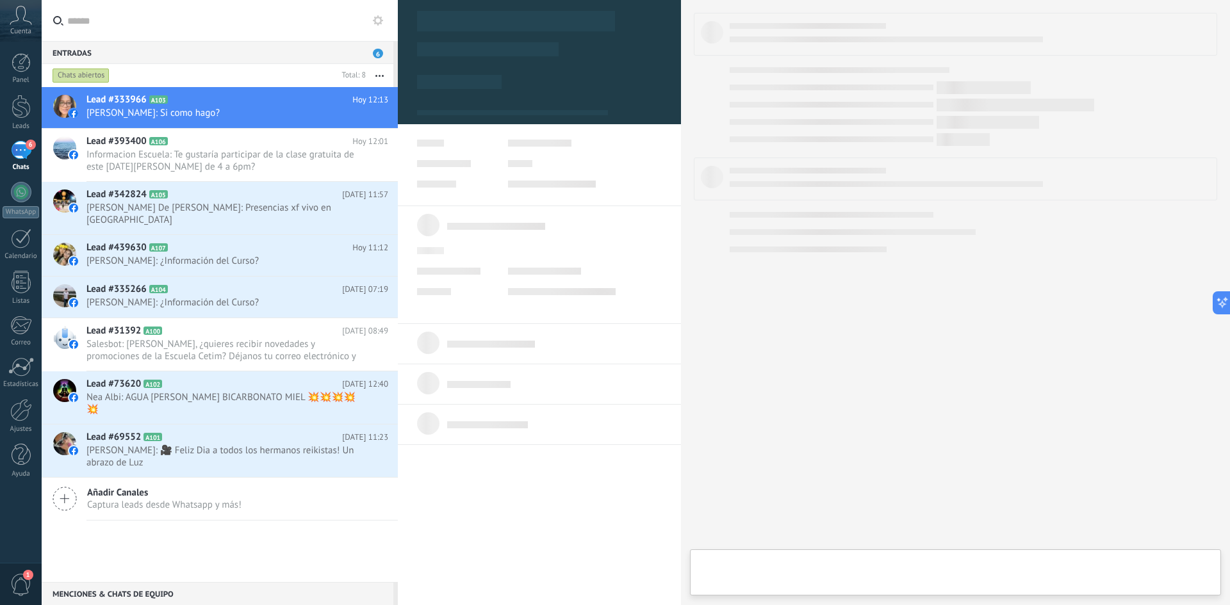
click at [832, 568] on div at bounding box center [955, 573] width 531 height 46
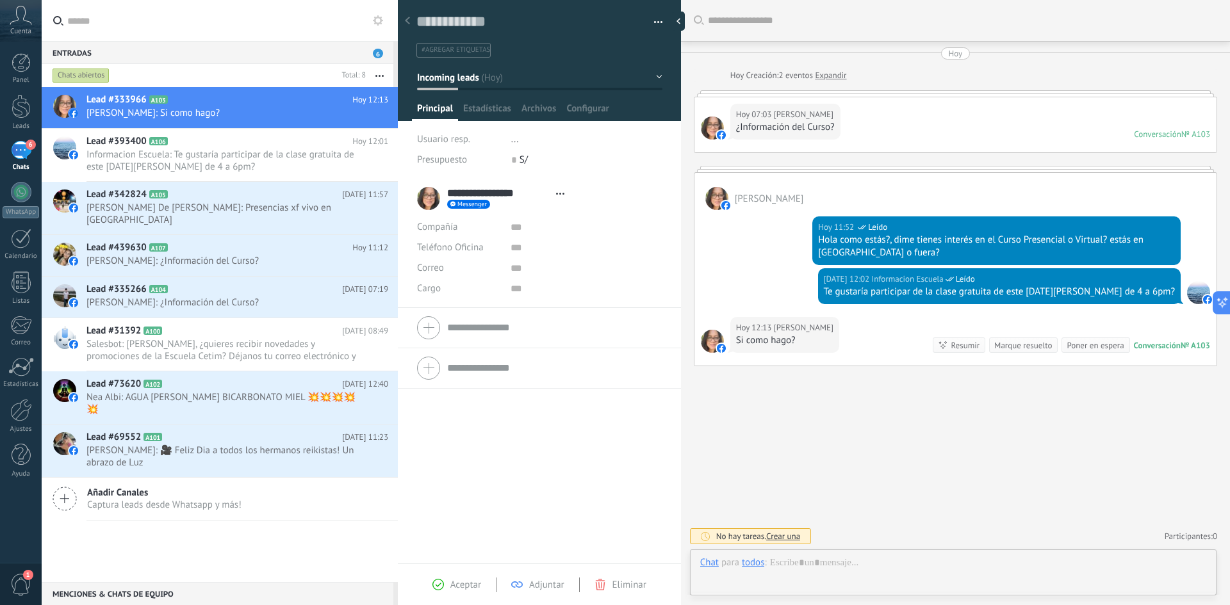
type textarea "**********"
click at [832, 566] on div at bounding box center [953, 576] width 506 height 38
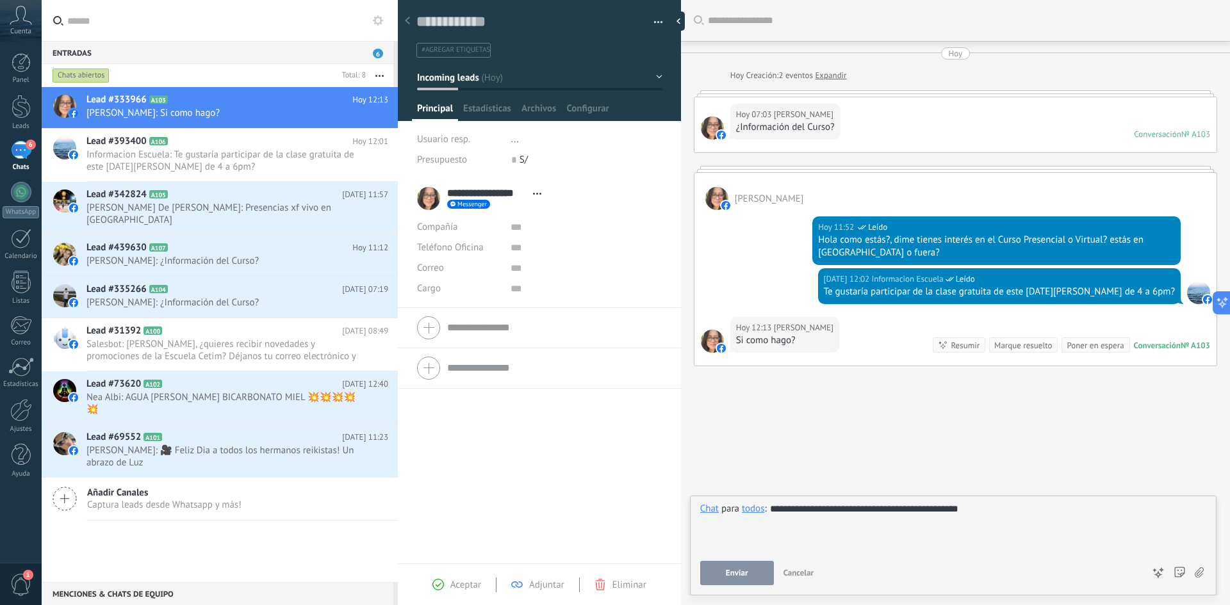
click at [746, 568] on button "Enviar" at bounding box center [737, 573] width 74 height 24
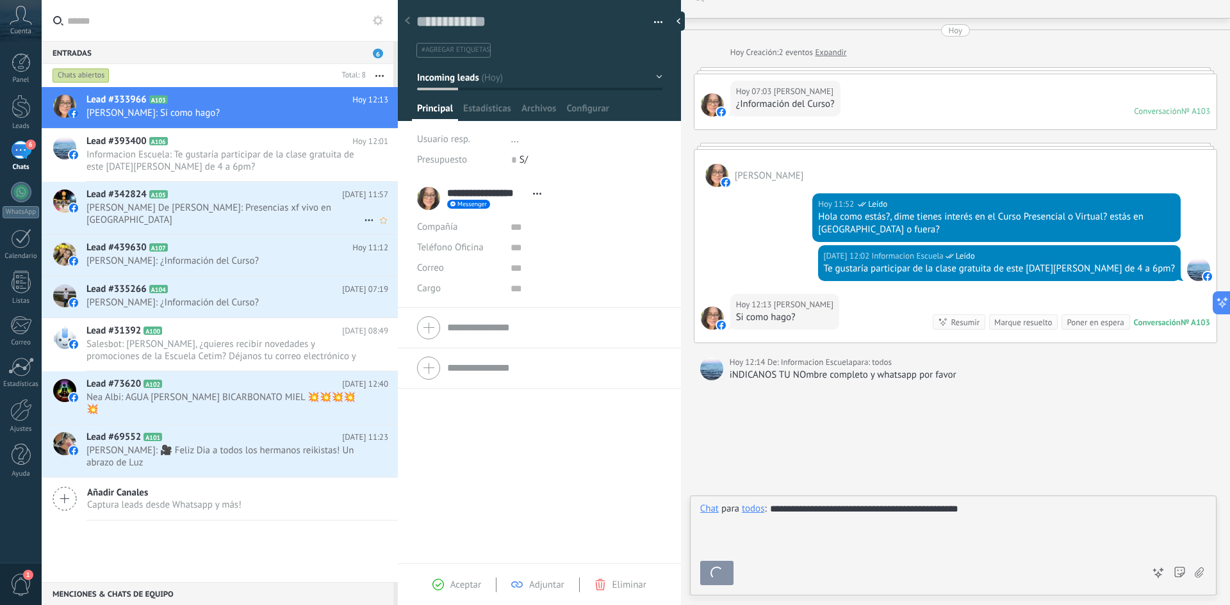
click at [236, 211] on span "[PERSON_NAME] De [PERSON_NAME]: Presencias xf vivo en [GEOGRAPHIC_DATA]" at bounding box center [224, 214] width 277 height 24
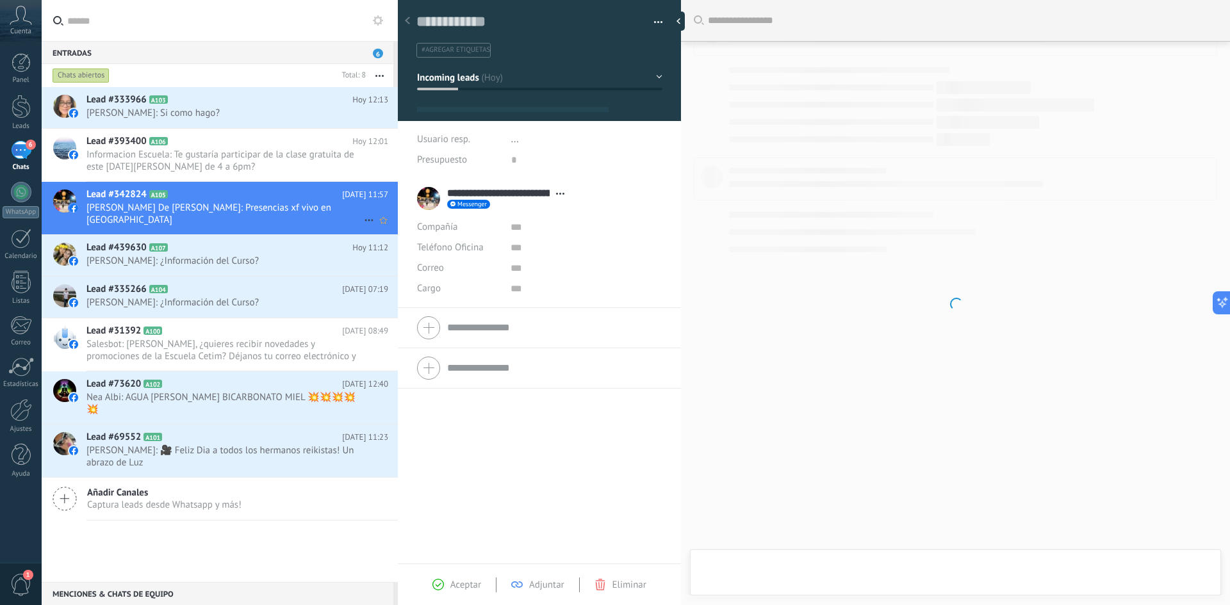
type textarea "**********"
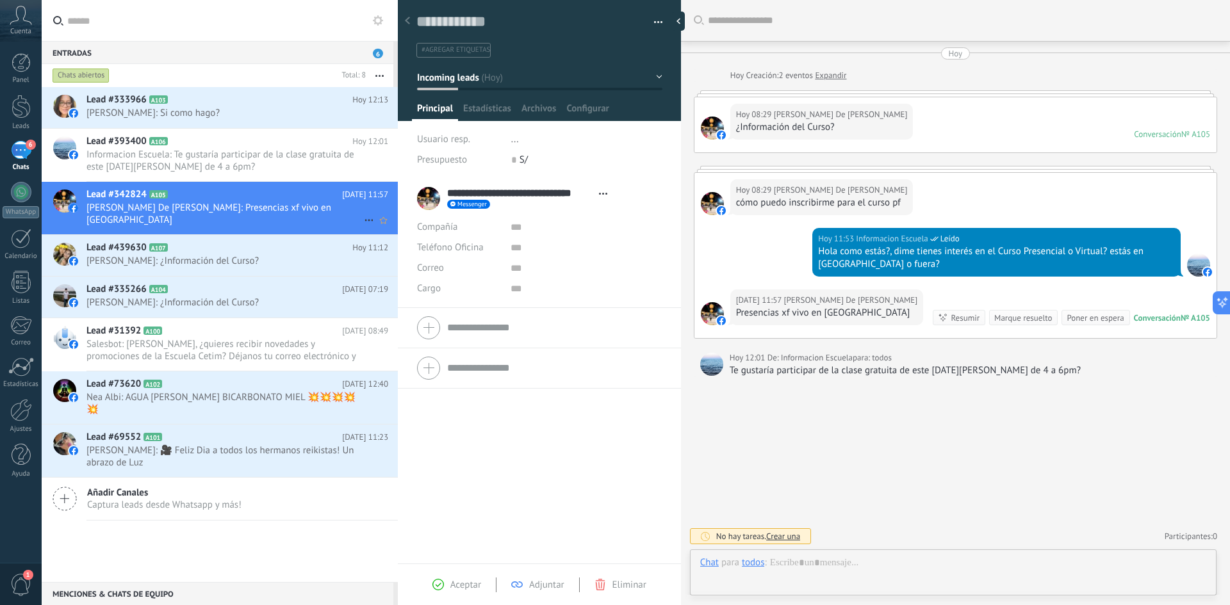
scroll to position [19, 0]
click at [821, 561] on div at bounding box center [953, 576] width 506 height 38
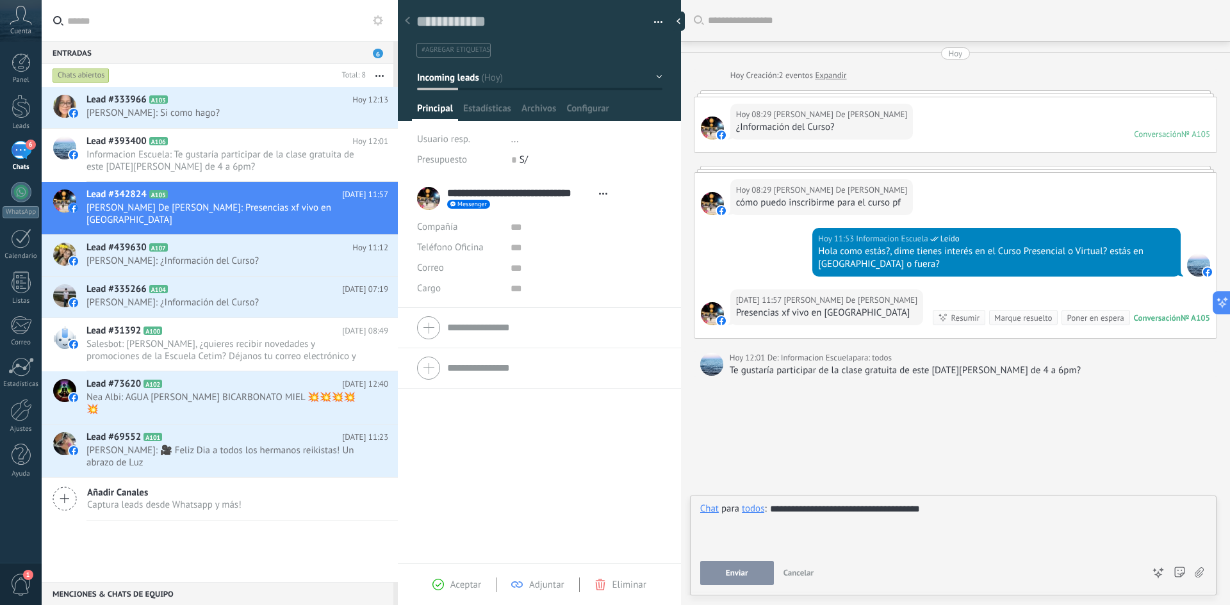
click at [754, 577] on button "Enviar" at bounding box center [737, 573] width 74 height 24
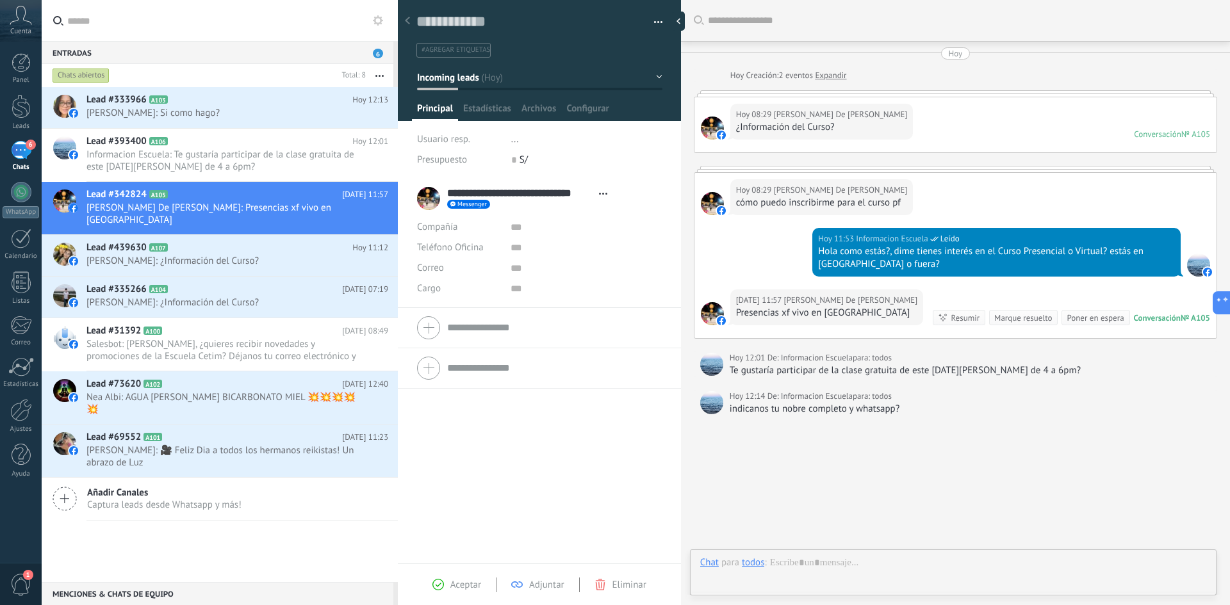
scroll to position [34, 0]
